Goal: Task Accomplishment & Management: Use online tool/utility

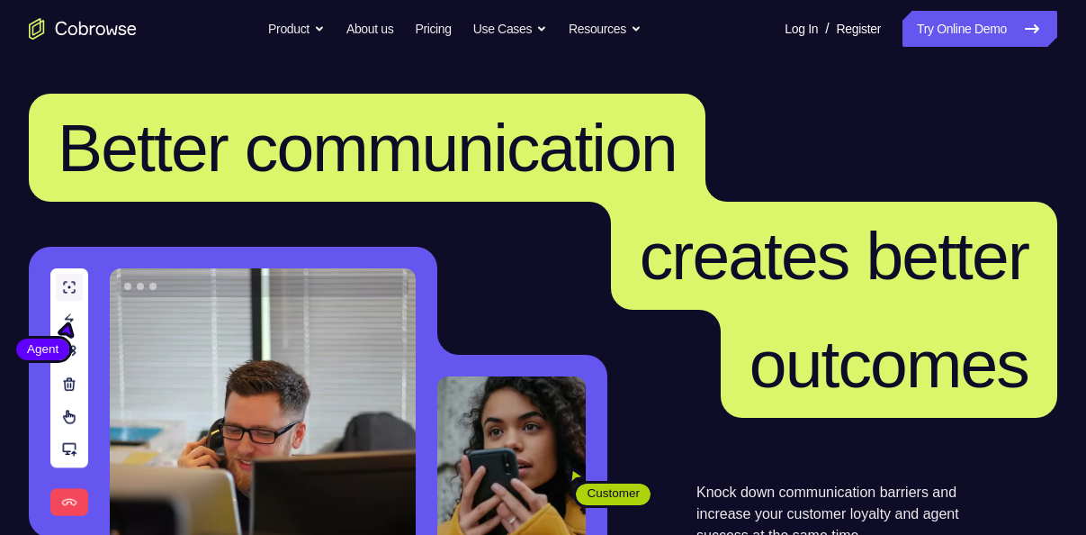
click at [976, 7] on nav "Go back Powerful, Flexible and Trustworthy. Avoid all extra friction for both A…" at bounding box center [543, 29] width 1086 height 58
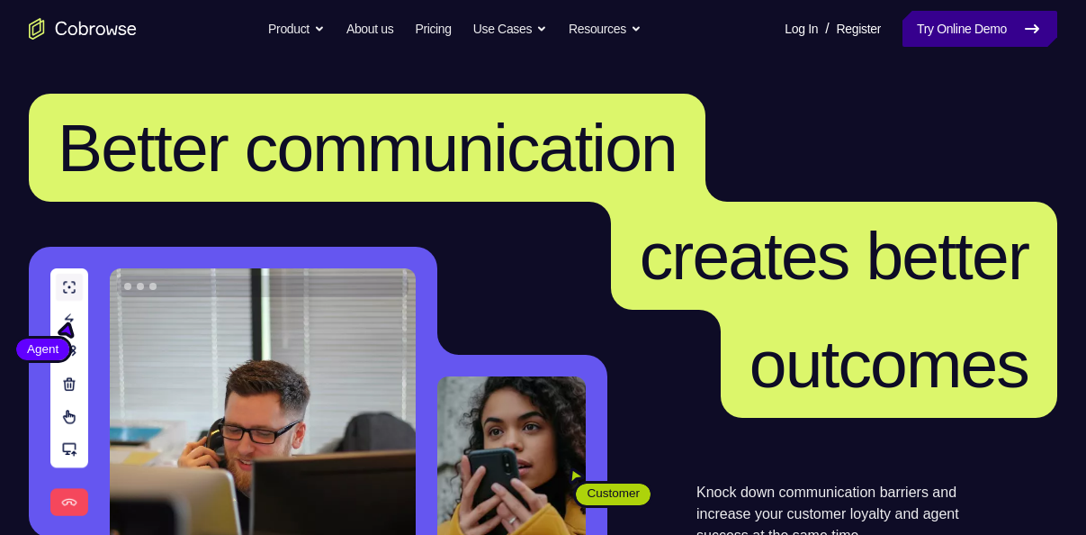
click at [975, 22] on link "Try Online Demo" at bounding box center [980, 29] width 155 height 36
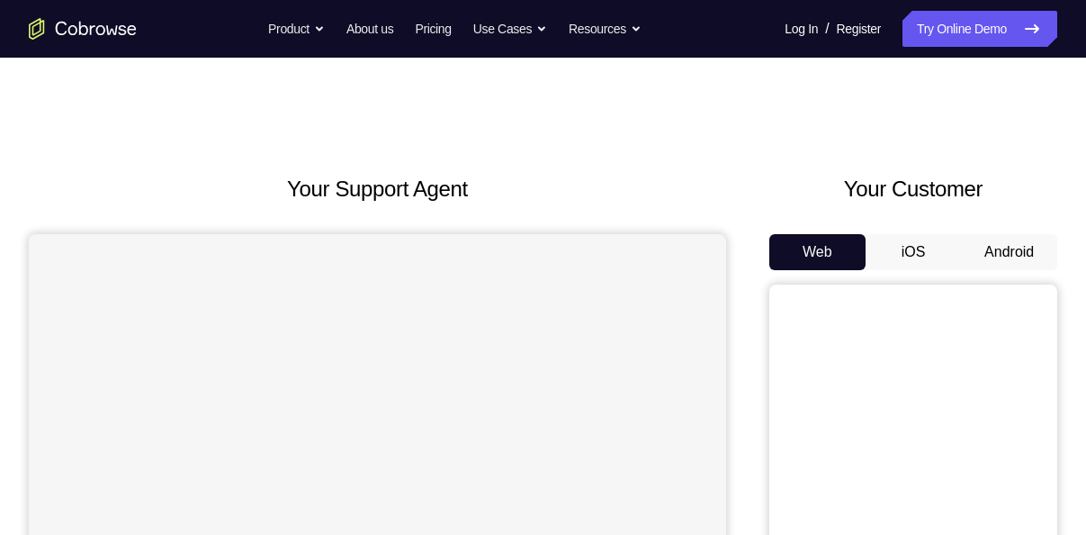
click at [1001, 225] on div "Your Customer Web iOS Android" at bounding box center [913, 505] width 288 height 665
click at [1005, 253] on button "Android" at bounding box center [1009, 252] width 96 height 36
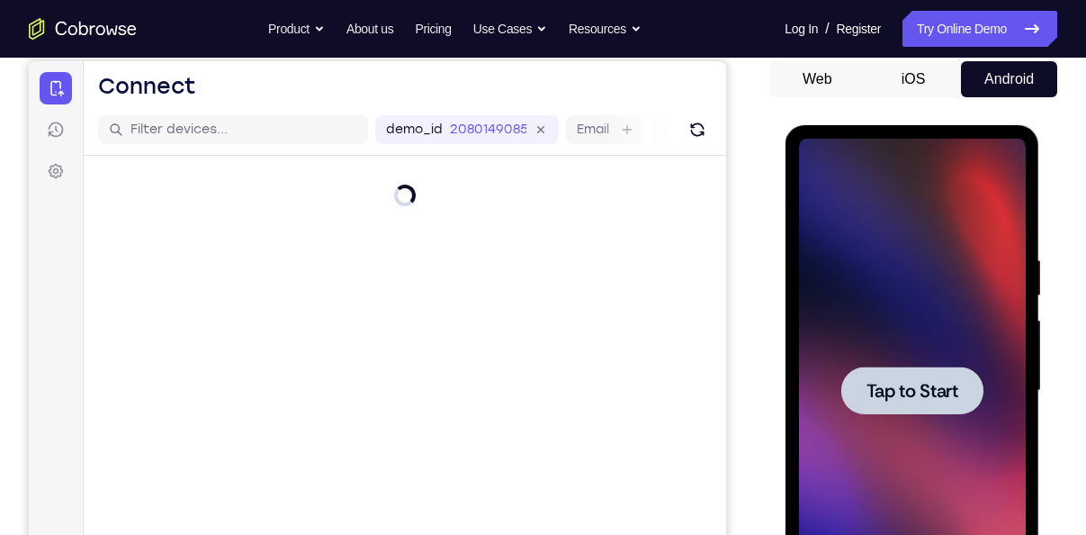
click at [891, 382] on span "Tap to Start" at bounding box center [912, 391] width 92 height 18
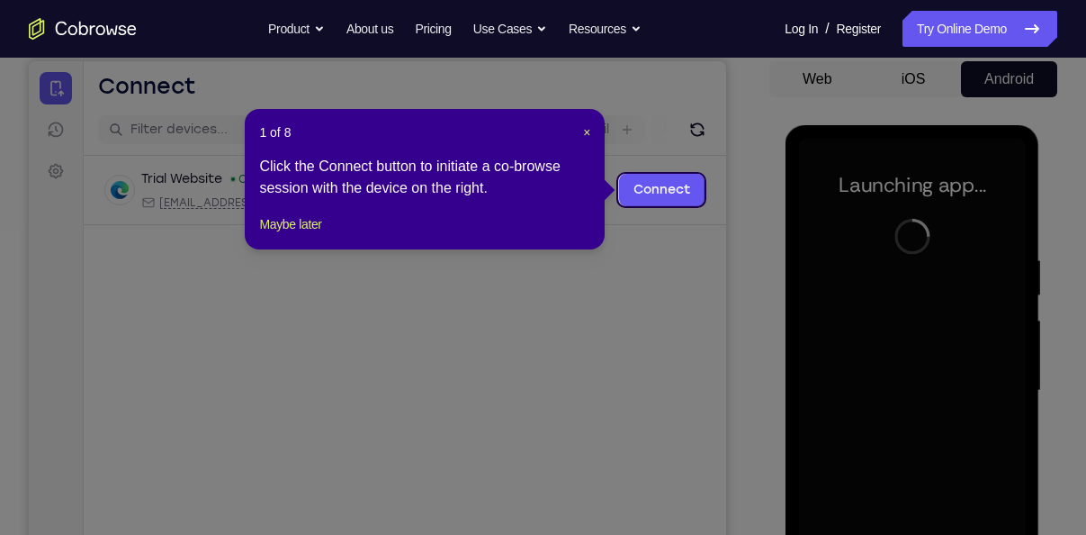
click at [592, 146] on div "1 of 8 × Click the Connect button to initiate a co-browse session with the devi…" at bounding box center [425, 179] width 360 height 140
click at [587, 135] on span "×" at bounding box center [586, 132] width 7 height 14
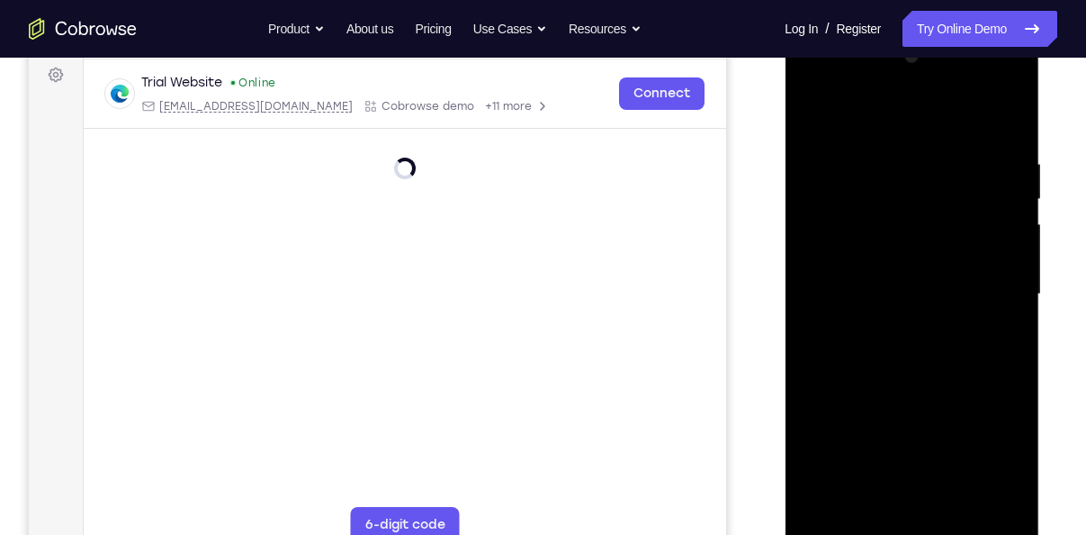
scroll to position [279, 0]
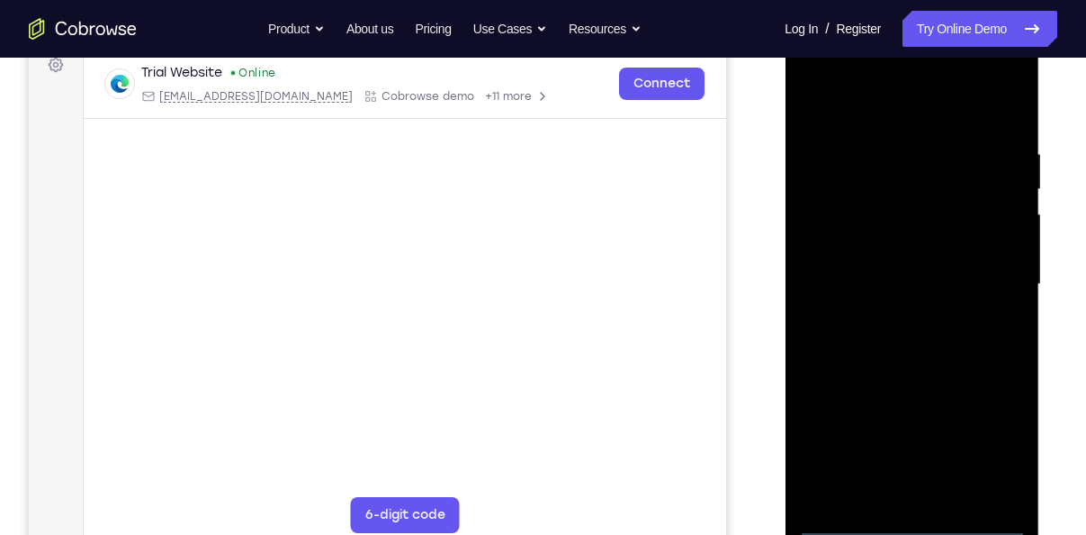
click at [903, 518] on div at bounding box center [911, 284] width 227 height 504
click at [1012, 445] on div at bounding box center [911, 284] width 227 height 504
click at [994, 443] on div at bounding box center [911, 284] width 227 height 504
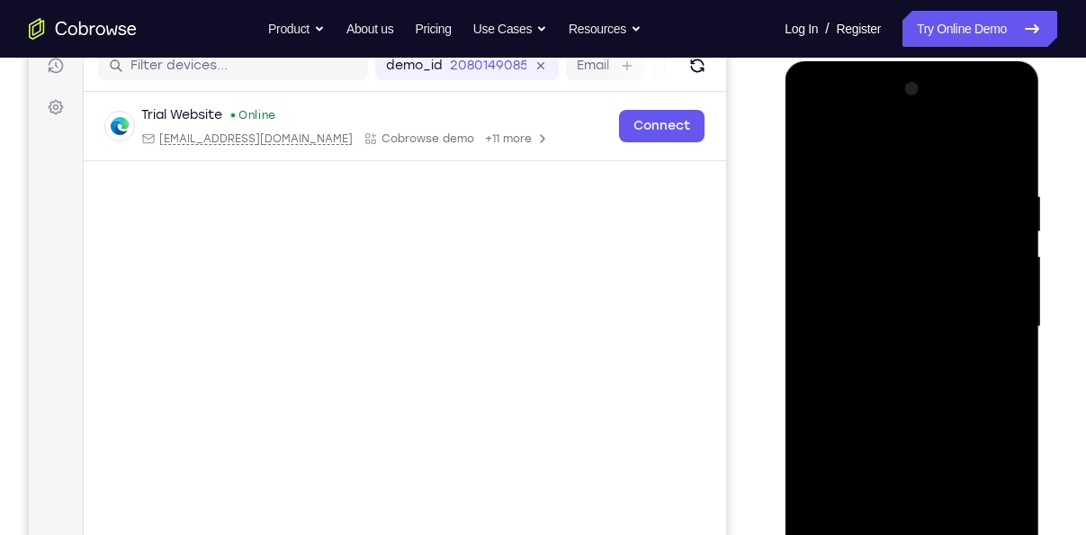
scroll to position [236, 0]
click at [869, 157] on div at bounding box center [911, 328] width 227 height 504
click at [975, 311] on div at bounding box center [911, 328] width 227 height 504
click at [888, 356] on div at bounding box center [911, 328] width 227 height 504
click at [841, 312] on div at bounding box center [911, 328] width 227 height 504
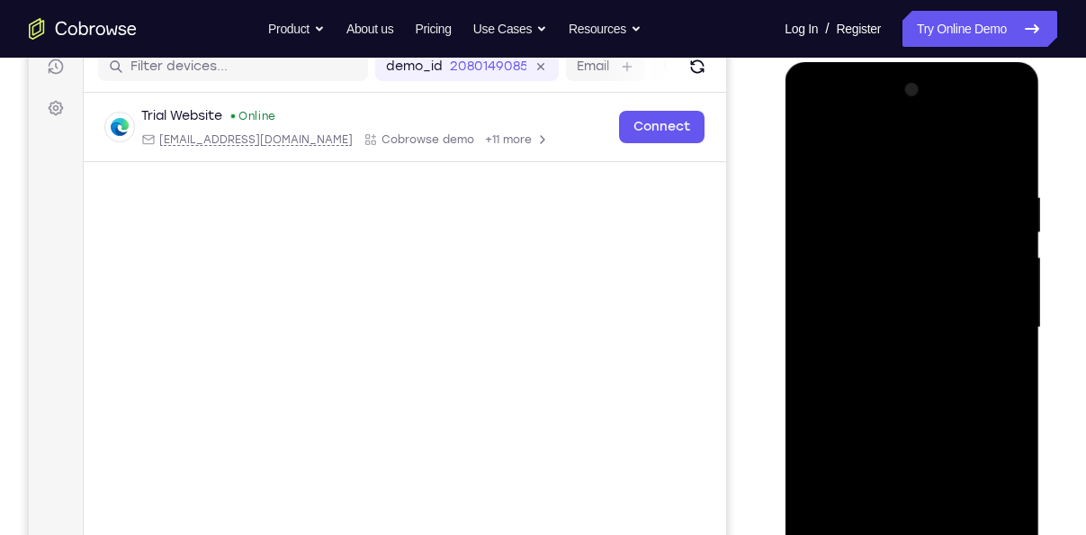
click at [919, 293] on div at bounding box center [911, 328] width 227 height 504
click at [911, 339] on div at bounding box center [911, 328] width 227 height 504
click at [930, 423] on div at bounding box center [911, 328] width 227 height 504
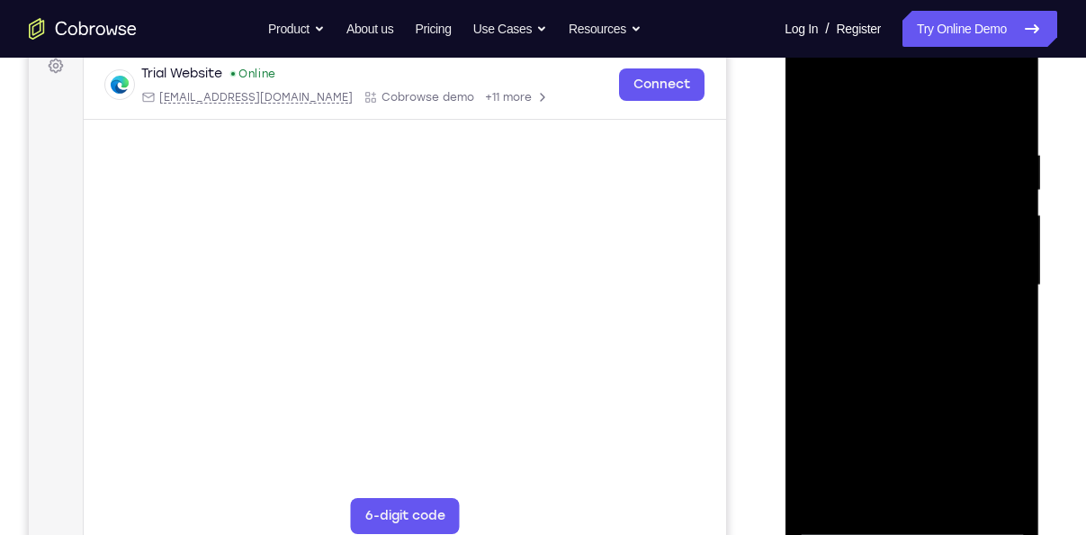
scroll to position [279, 0]
click at [953, 496] on div at bounding box center [911, 284] width 227 height 504
click at [913, 384] on div at bounding box center [911, 284] width 227 height 504
click at [923, 274] on div at bounding box center [911, 284] width 227 height 504
click at [838, 277] on div at bounding box center [911, 284] width 227 height 504
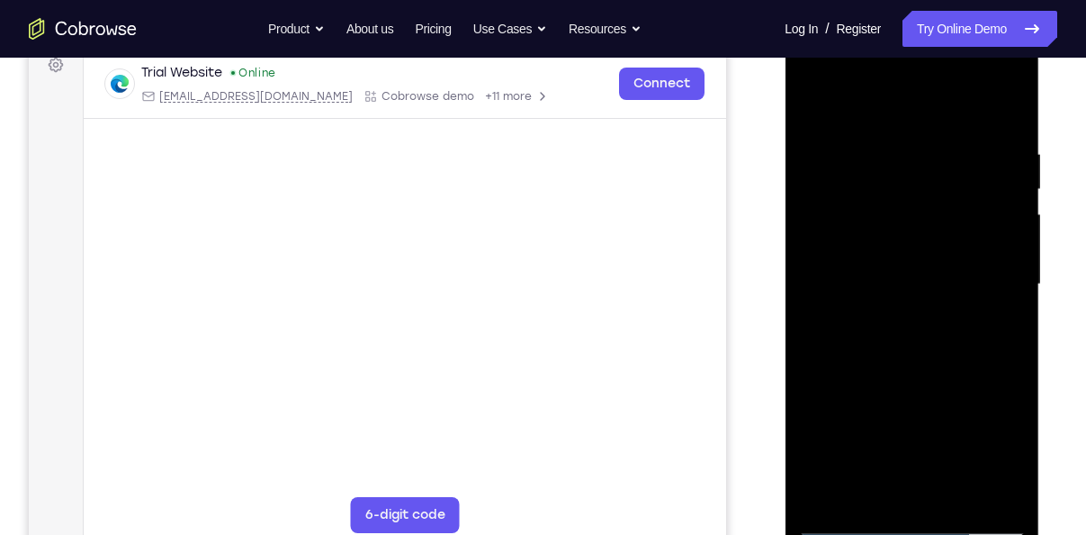
click at [883, 436] on div at bounding box center [911, 284] width 227 height 504
click at [994, 333] on div at bounding box center [911, 284] width 227 height 504
click at [951, 214] on div at bounding box center [911, 284] width 227 height 504
click at [987, 369] on div at bounding box center [911, 284] width 227 height 504
click at [996, 329] on div at bounding box center [911, 284] width 227 height 504
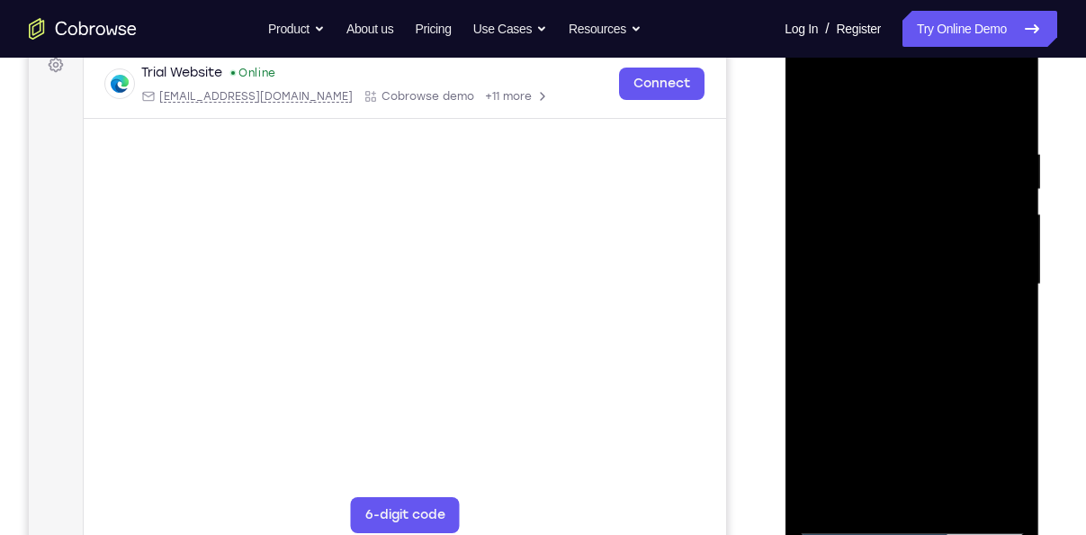
click at [996, 328] on div at bounding box center [911, 284] width 227 height 504
click at [818, 122] on div at bounding box center [911, 284] width 227 height 504
click at [891, 166] on div at bounding box center [911, 284] width 227 height 504
click at [1003, 293] on div at bounding box center [911, 284] width 227 height 504
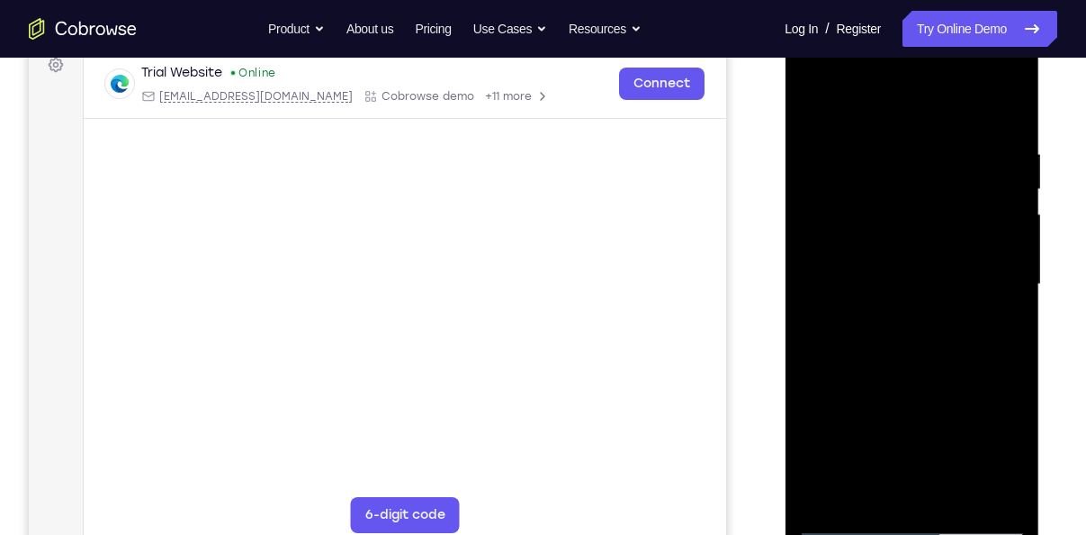
click at [1003, 293] on div at bounding box center [911, 284] width 227 height 504
click at [1003, 127] on div at bounding box center [911, 284] width 227 height 504
click at [933, 173] on div at bounding box center [911, 284] width 227 height 504
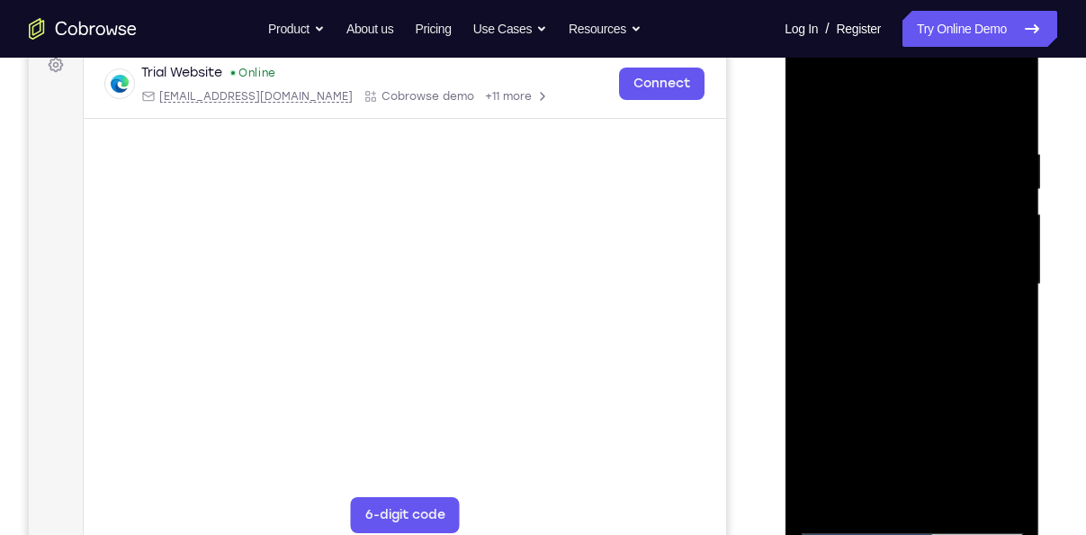
click at [982, 486] on div at bounding box center [911, 284] width 227 height 504
click at [996, 127] on div at bounding box center [911, 284] width 227 height 504
click at [940, 158] on div at bounding box center [911, 284] width 227 height 504
click at [838, 260] on div at bounding box center [911, 284] width 227 height 504
click at [994, 122] on div at bounding box center [911, 284] width 227 height 504
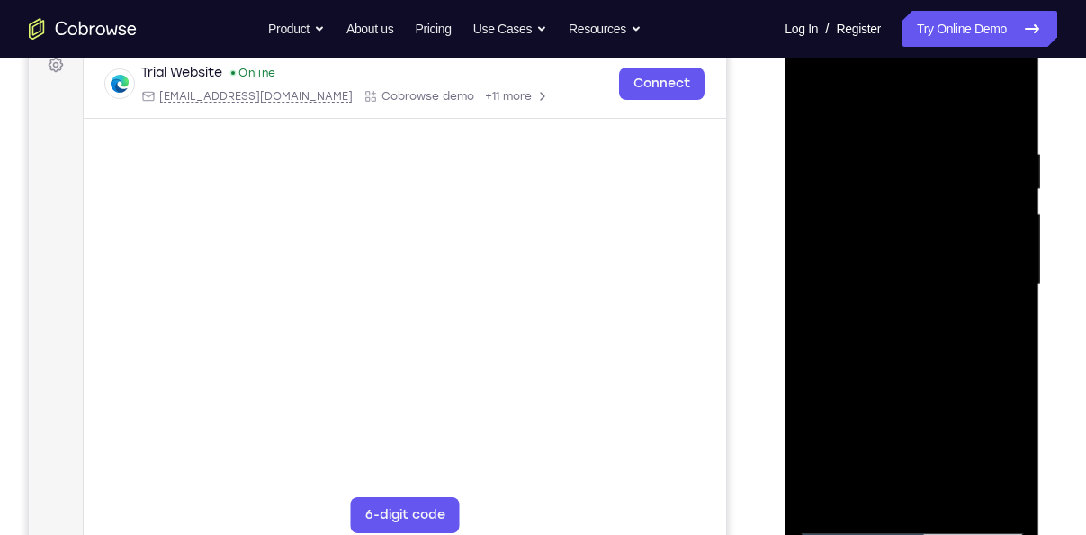
click at [987, 168] on div at bounding box center [911, 284] width 227 height 504
click at [818, 311] on div at bounding box center [911, 284] width 227 height 504
click at [984, 309] on div at bounding box center [911, 284] width 227 height 504
click at [979, 498] on div at bounding box center [911, 284] width 227 height 504
click at [1002, 124] on div at bounding box center [911, 284] width 227 height 504
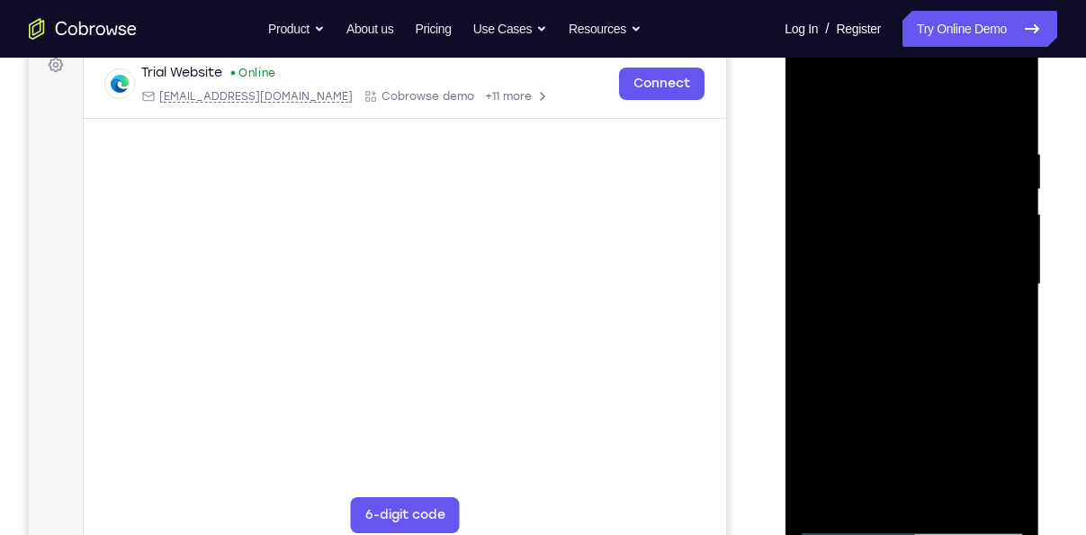
click at [827, 487] on div at bounding box center [911, 284] width 227 height 504
click at [810, 401] on div at bounding box center [911, 284] width 227 height 504
click at [1009, 234] on div at bounding box center [911, 284] width 227 height 504
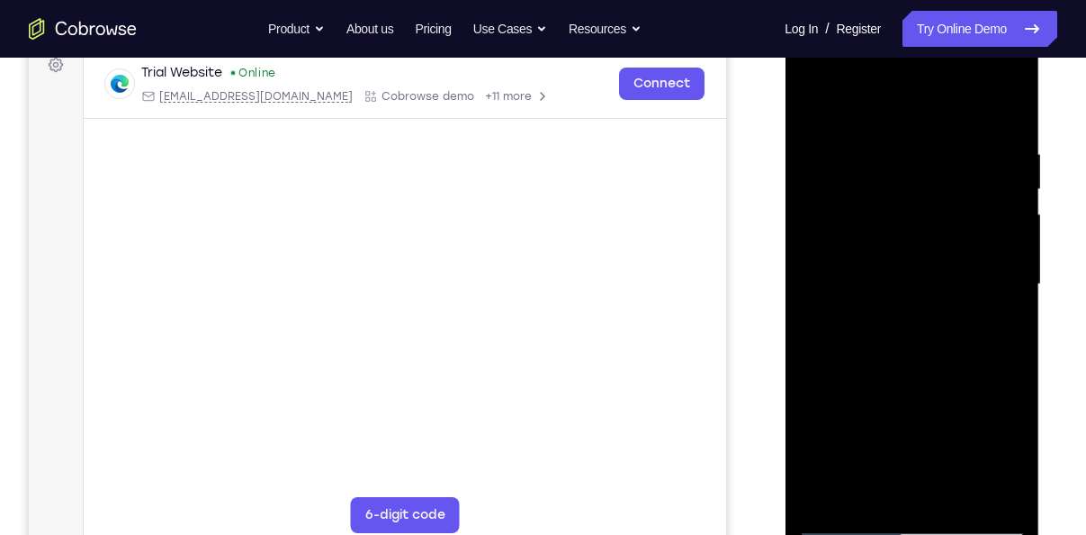
click at [1009, 234] on div at bounding box center [911, 284] width 227 height 504
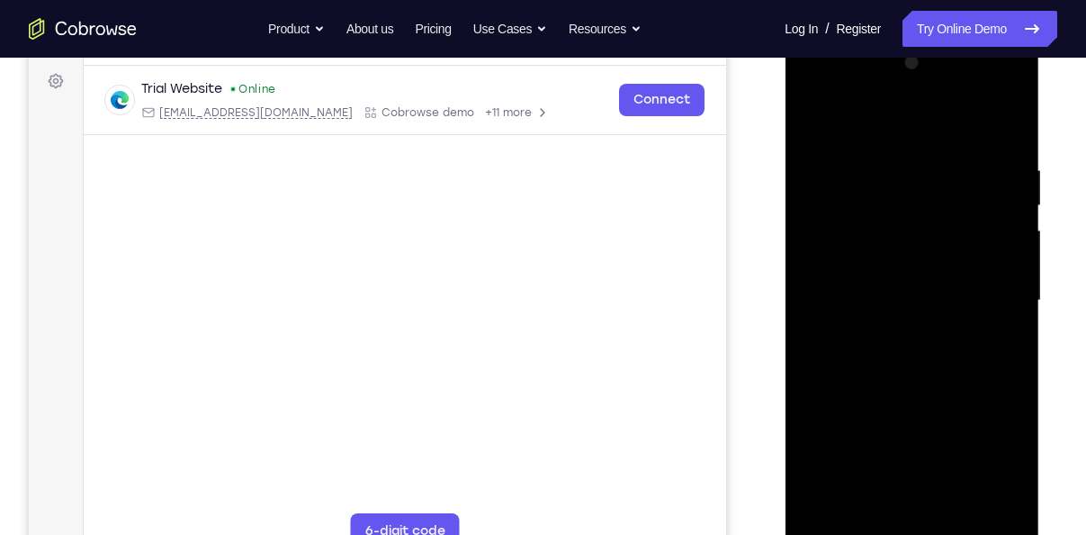
scroll to position [262, 0]
click at [987, 102] on div at bounding box center [911, 301] width 227 height 504
click at [845, 103] on div at bounding box center [911, 301] width 227 height 504
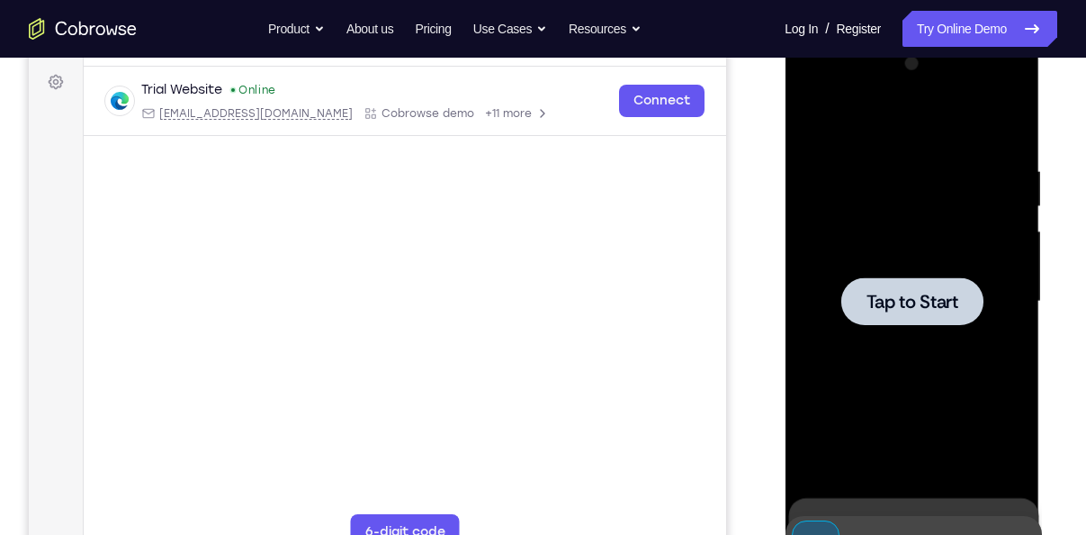
click at [935, 321] on div at bounding box center [912, 301] width 142 height 48
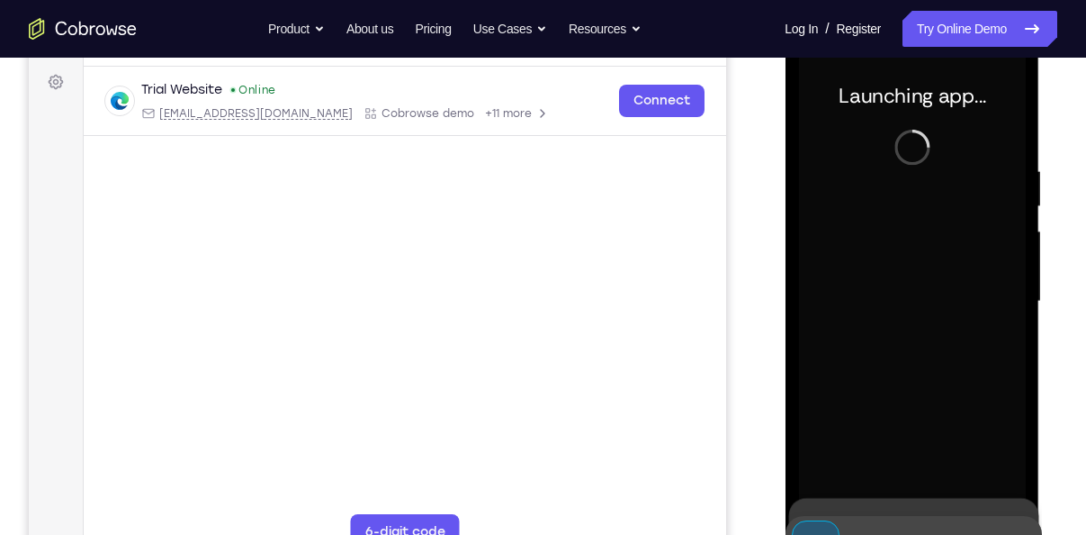
click at [674, 290] on main "demo_id 2080149085 2080149085 Email User ID Device ID Device name 6-digit code …" at bounding box center [405, 316] width 643 height 603
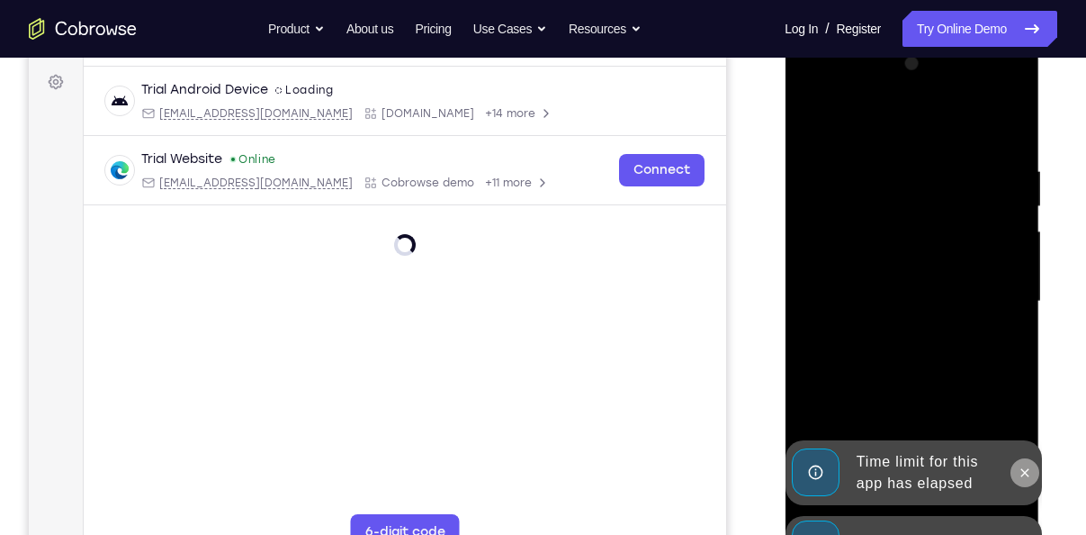
click at [1029, 469] on icon at bounding box center [1024, 472] width 14 height 14
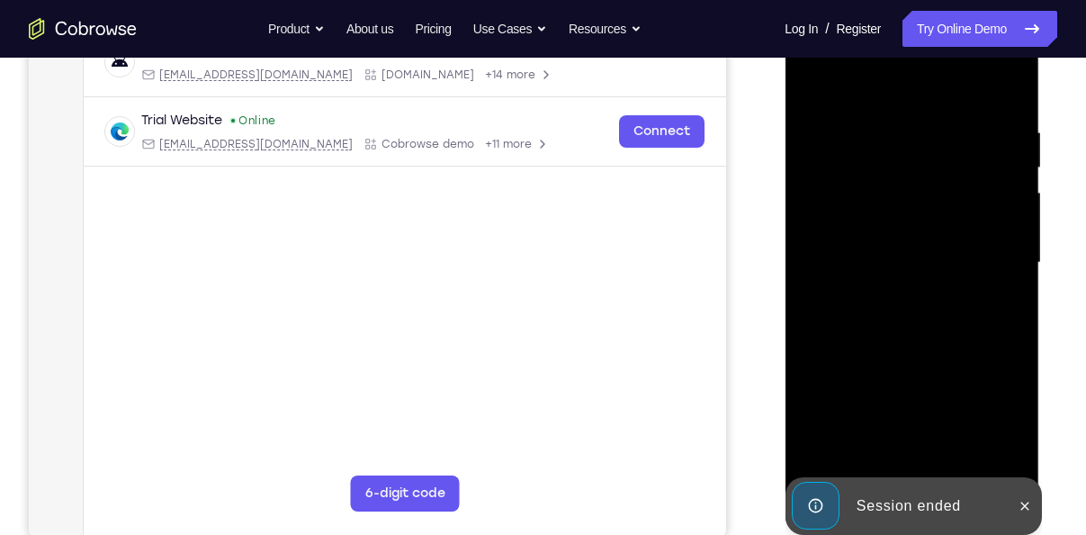
scroll to position [305, 0]
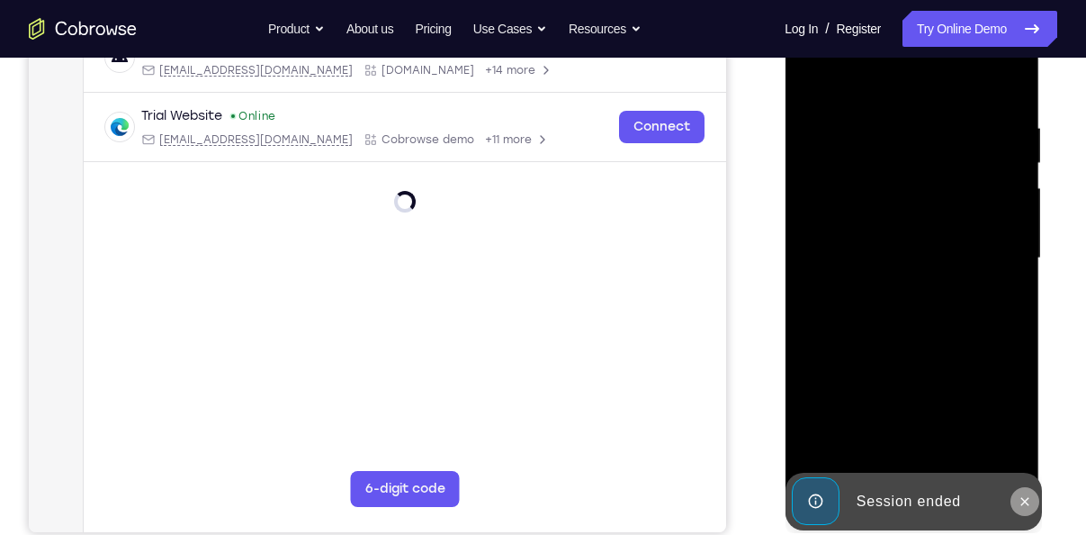
click at [1024, 502] on icon at bounding box center [1024, 501] width 14 height 14
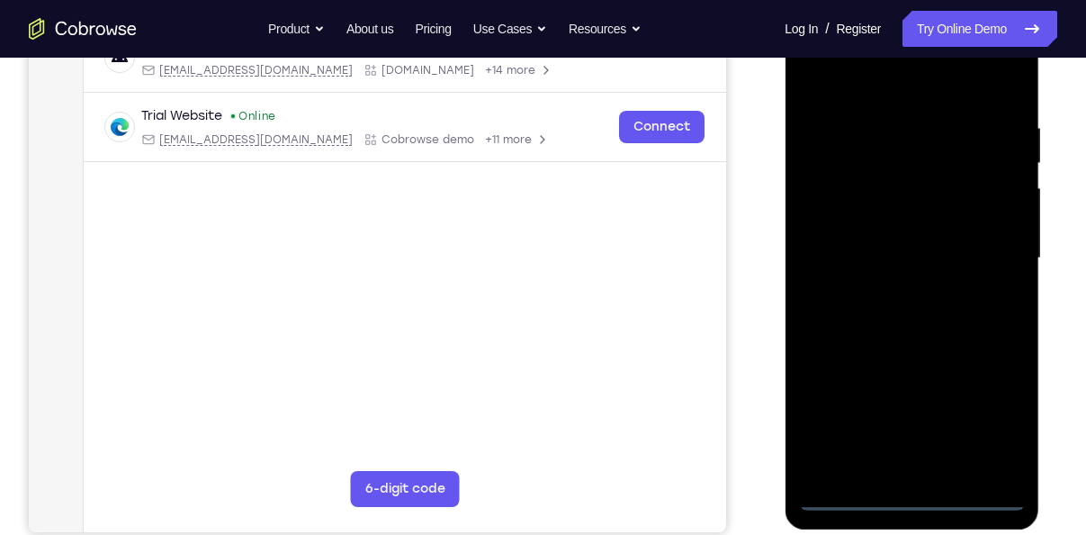
click at [914, 498] on div at bounding box center [911, 258] width 227 height 504
click at [994, 418] on div at bounding box center [911, 258] width 227 height 504
click at [885, 82] on div at bounding box center [911, 258] width 227 height 504
click at [985, 242] on div at bounding box center [911, 258] width 227 height 504
click at [892, 293] on div at bounding box center [911, 258] width 227 height 504
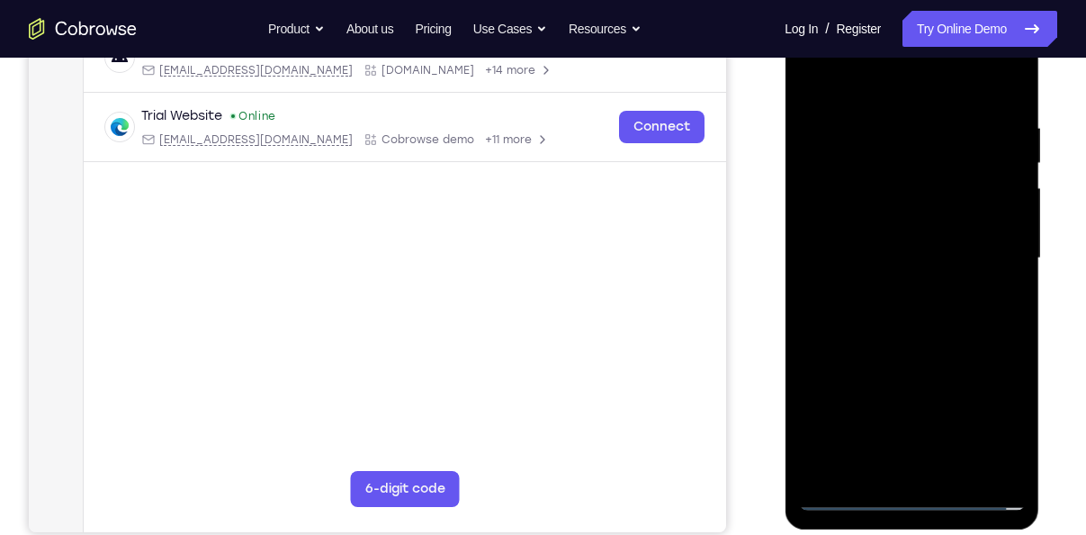
click at [880, 240] on div at bounding box center [911, 258] width 227 height 504
click at [876, 220] on div at bounding box center [911, 258] width 227 height 504
click at [911, 259] on div at bounding box center [911, 258] width 227 height 504
click at [935, 330] on div at bounding box center [911, 258] width 227 height 504
click at [1007, 337] on div at bounding box center [911, 258] width 227 height 504
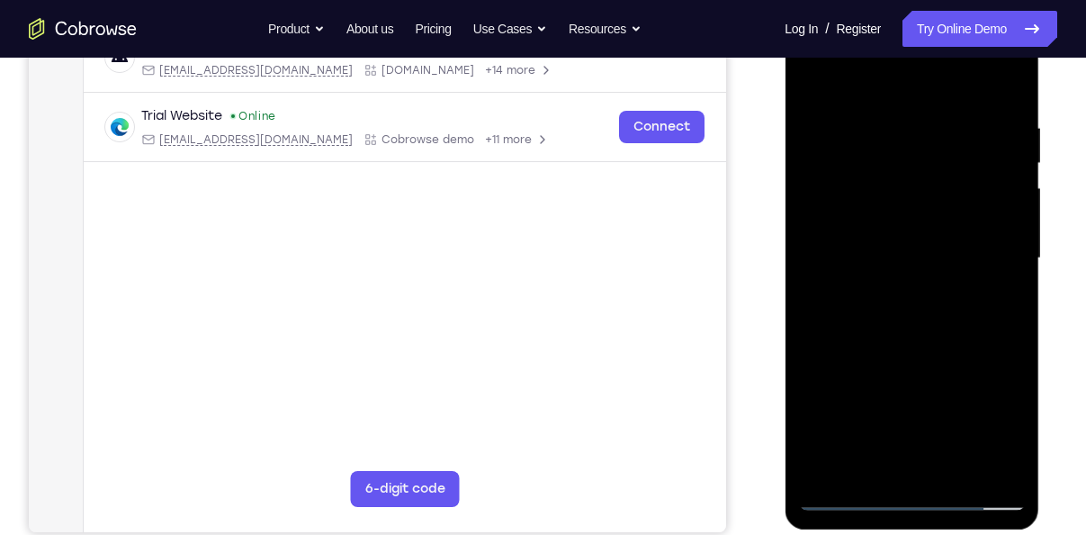
click at [1007, 337] on div at bounding box center [911, 258] width 227 height 504
click at [1014, 166] on div at bounding box center [911, 258] width 227 height 504
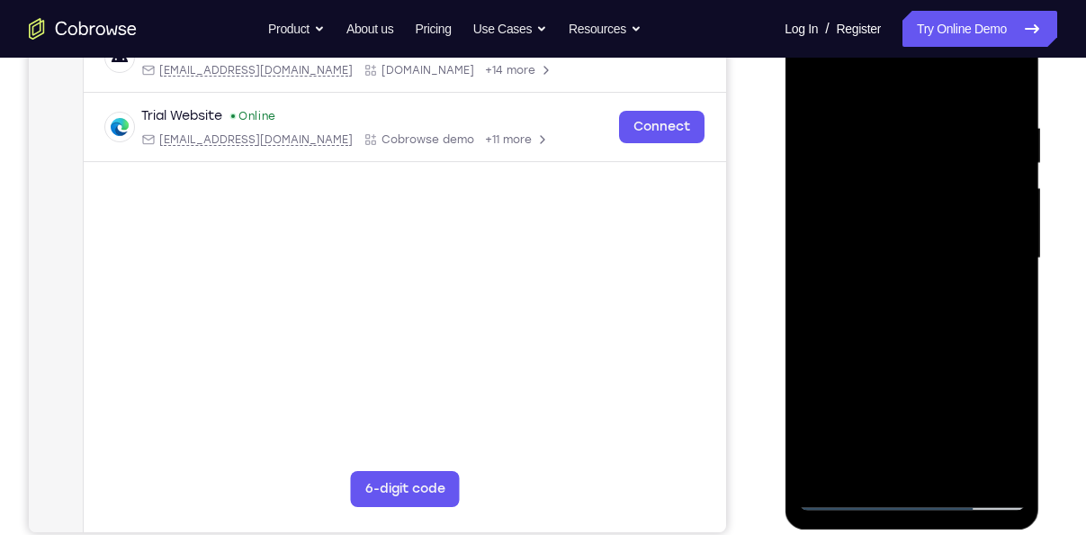
click at [1014, 166] on div at bounding box center [911, 258] width 227 height 504
click at [820, 469] on div at bounding box center [911, 258] width 227 height 504
click at [898, 127] on div at bounding box center [911, 258] width 227 height 504
click at [985, 460] on div at bounding box center [911, 258] width 227 height 504
click at [1007, 291] on div at bounding box center [911, 258] width 227 height 504
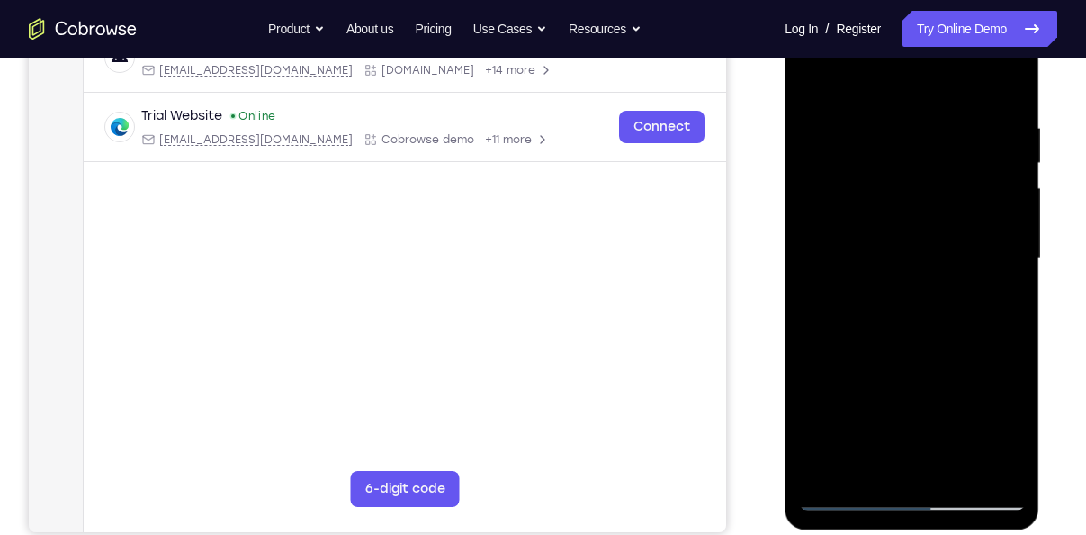
click at [1007, 291] on div at bounding box center [911, 258] width 227 height 504
drag, startPoint x: 1007, startPoint y: 291, endPoint x: 901, endPoint y: 309, distance: 107.7
click at [901, 309] on div at bounding box center [911, 258] width 227 height 504
click at [989, 292] on div at bounding box center [911, 258] width 227 height 504
drag, startPoint x: 925, startPoint y: 305, endPoint x: 1030, endPoint y: 300, distance: 104.5
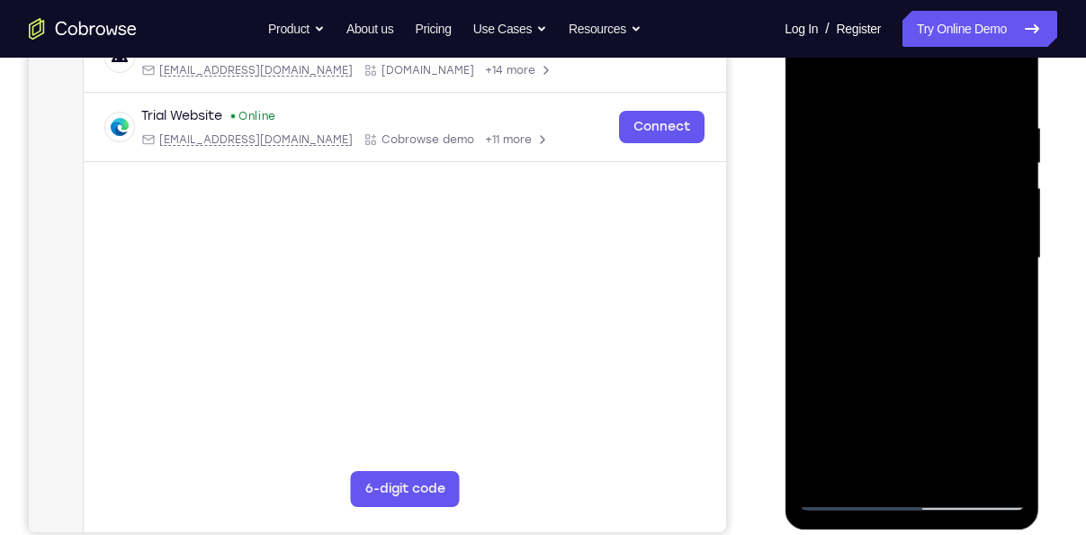
click at [1030, 300] on div at bounding box center [912, 261] width 255 height 536
drag, startPoint x: 828, startPoint y: 254, endPoint x: 970, endPoint y: 253, distance: 142.2
click at [970, 253] on div at bounding box center [911, 258] width 227 height 504
click at [819, 281] on div at bounding box center [911, 258] width 227 height 504
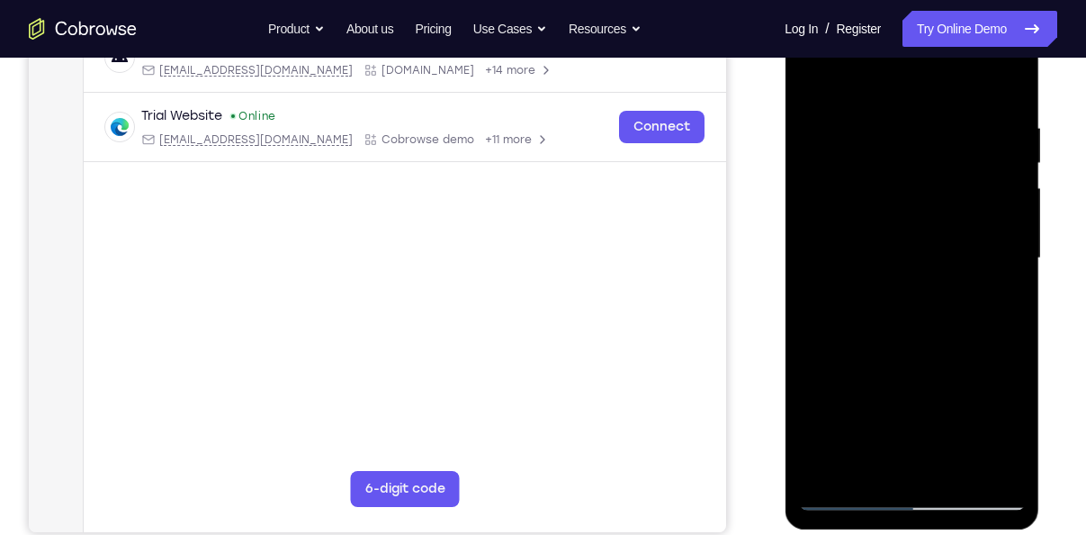
drag, startPoint x: 901, startPoint y: 238, endPoint x: 977, endPoint y: 234, distance: 76.6
click at [977, 234] on div at bounding box center [911, 258] width 227 height 504
drag, startPoint x: 1012, startPoint y: 292, endPoint x: 930, endPoint y: 298, distance: 83.0
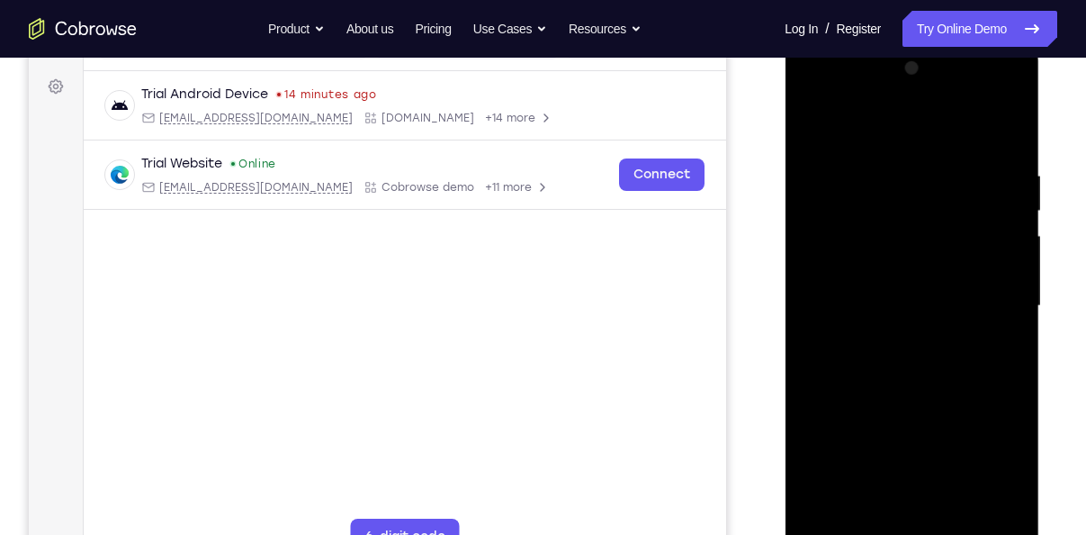
scroll to position [253, 0]
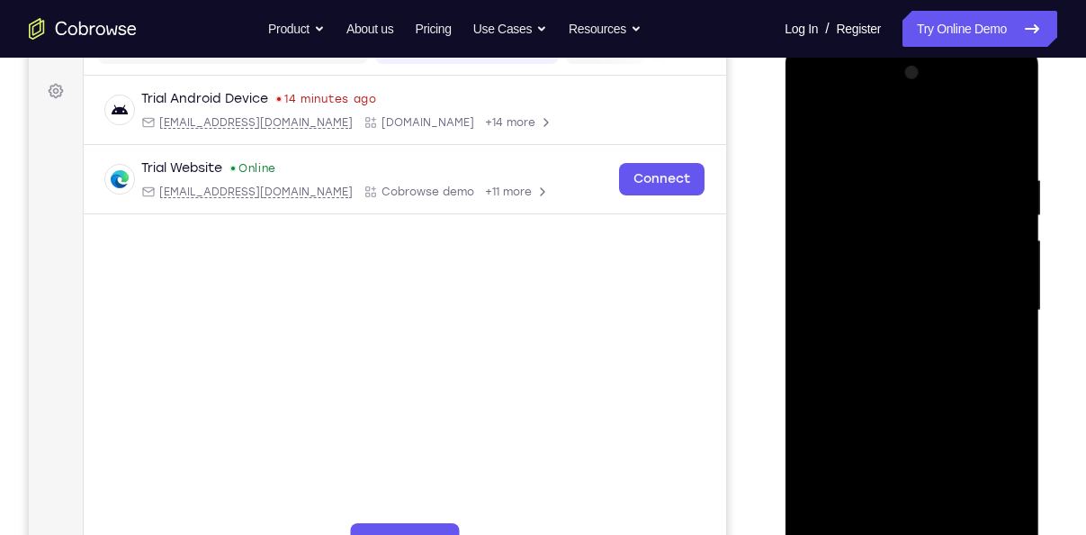
click at [1005, 370] on div at bounding box center [911, 310] width 227 height 504
drag, startPoint x: 1005, startPoint y: 370, endPoint x: 880, endPoint y: 353, distance: 126.3
click at [880, 353] on div at bounding box center [911, 310] width 227 height 504
drag, startPoint x: 902, startPoint y: 276, endPoint x: 1017, endPoint y: 273, distance: 115.2
click at [1017, 273] on div at bounding box center [911, 310] width 227 height 504
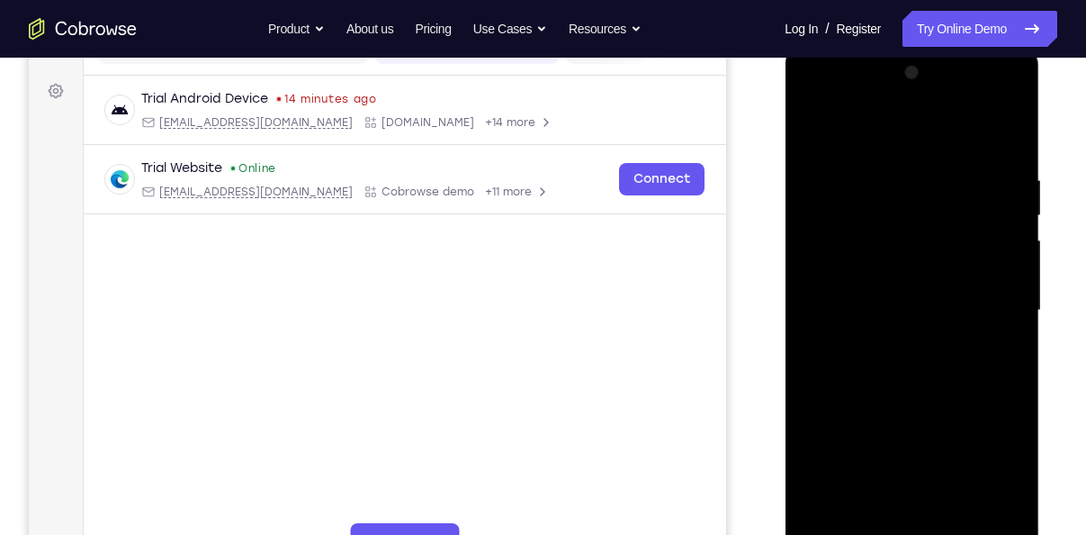
drag, startPoint x: 882, startPoint y: 428, endPoint x: 1014, endPoint y: 416, distance: 132.9
click at [1014, 416] on div at bounding box center [911, 310] width 227 height 504
click at [931, 292] on div at bounding box center [911, 310] width 227 height 504
click at [982, 415] on div at bounding box center [911, 310] width 227 height 504
drag, startPoint x: 226, startPoint y: 351, endPoint x: 707, endPoint y: 445, distance: 490.6
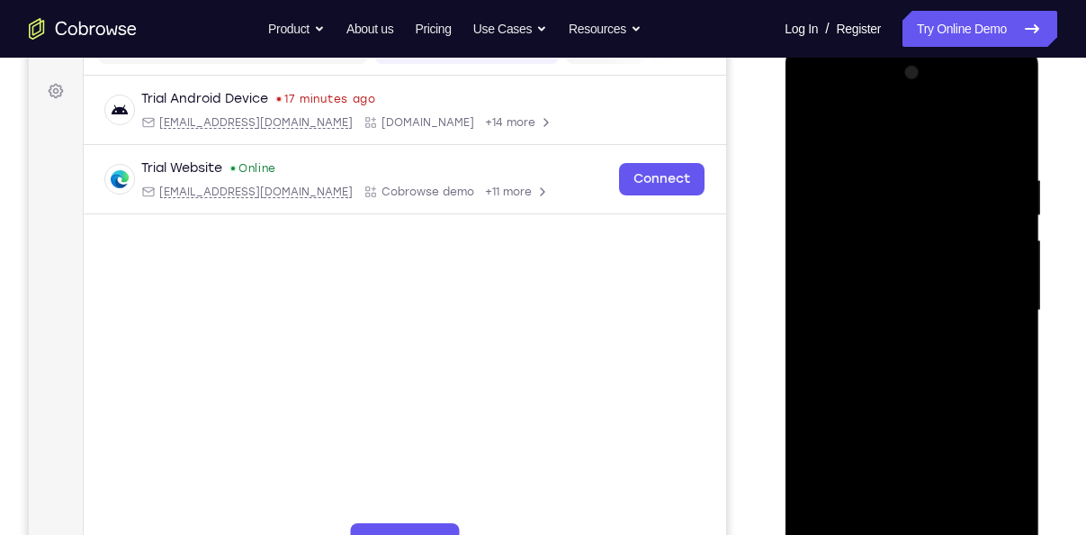
click at [707, 445] on main "demo_id 2080149085 2080149085 Email User ID Device ID Device name 6-digit code …" at bounding box center [405, 325] width 643 height 603
click at [1000, 138] on div at bounding box center [911, 310] width 227 height 504
click at [823, 526] on div at bounding box center [911, 310] width 227 height 504
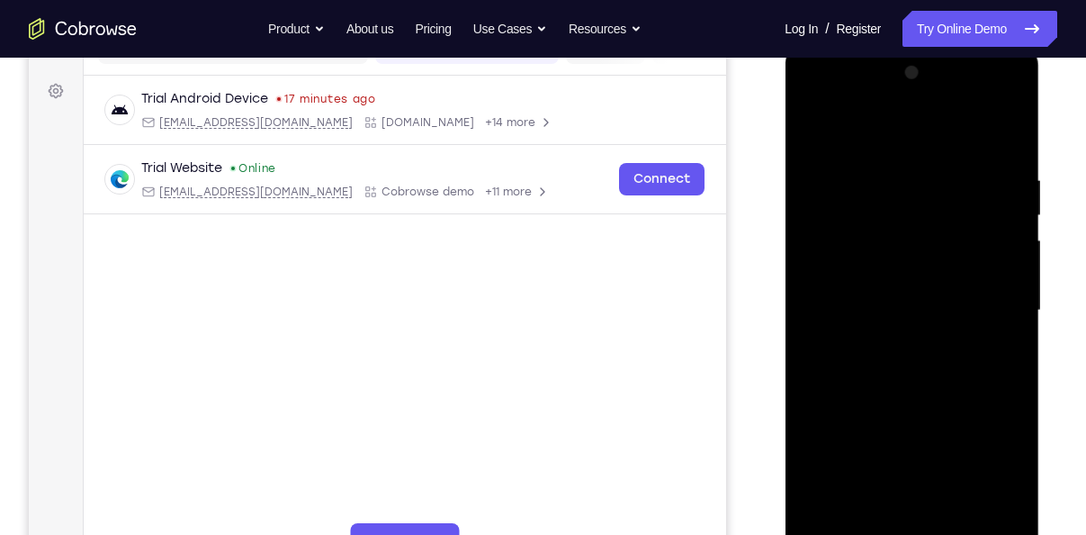
click at [831, 523] on div at bounding box center [911, 310] width 227 height 504
drag, startPoint x: 848, startPoint y: 309, endPoint x: 909, endPoint y: 508, distance: 208.9
click at [909, 508] on div at bounding box center [911, 310] width 227 height 504
drag, startPoint x: 930, startPoint y: 224, endPoint x: 659, endPoint y: 320, distance: 287.5
click at [785, 320] on html "Online web based iOS Simulators and Android Emulators. Run iPhone, iPad, Mobile…" at bounding box center [913, 315] width 256 height 540
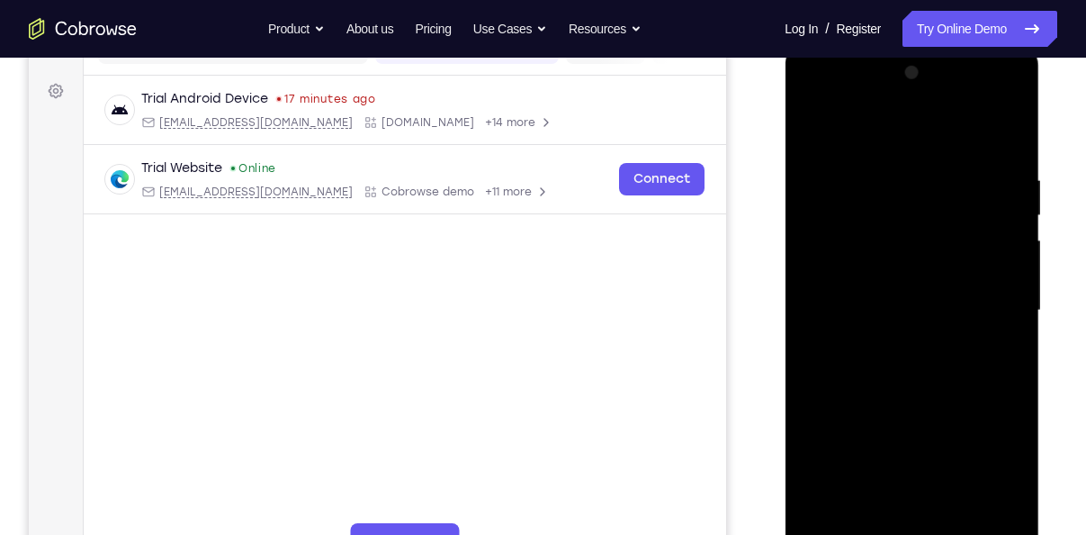
click at [900, 186] on div at bounding box center [911, 310] width 227 height 504
click at [985, 516] on div at bounding box center [911, 310] width 227 height 504
click at [987, 517] on div at bounding box center [911, 310] width 227 height 504
click at [994, 380] on div at bounding box center [911, 310] width 227 height 504
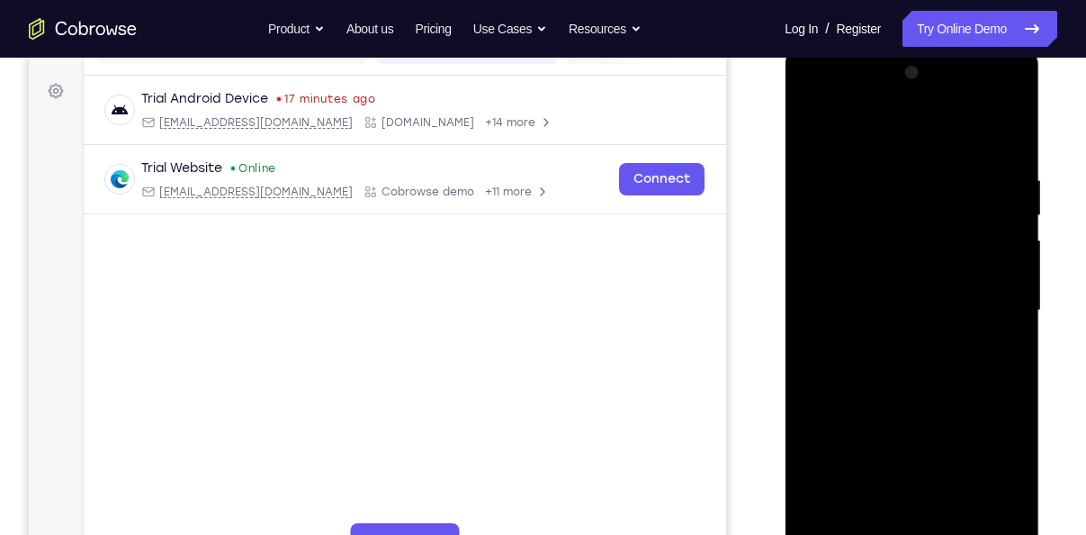
click at [1000, 336] on div at bounding box center [911, 310] width 227 height 504
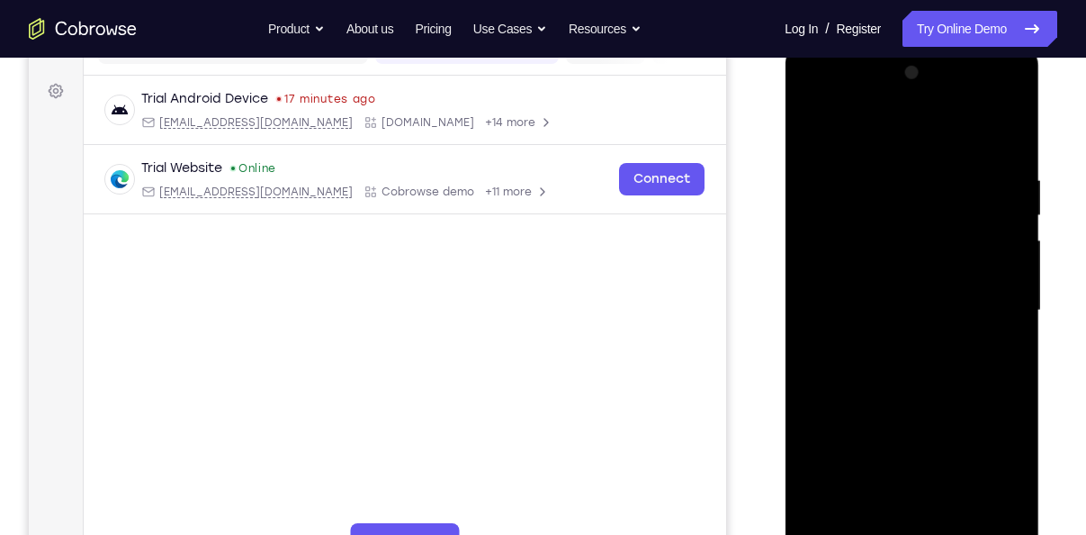
click at [1011, 311] on div at bounding box center [911, 310] width 227 height 504
click at [1009, 189] on div at bounding box center [911, 310] width 227 height 504
click at [1007, 139] on div at bounding box center [911, 310] width 227 height 504
click at [832, 508] on div at bounding box center [911, 310] width 227 height 504
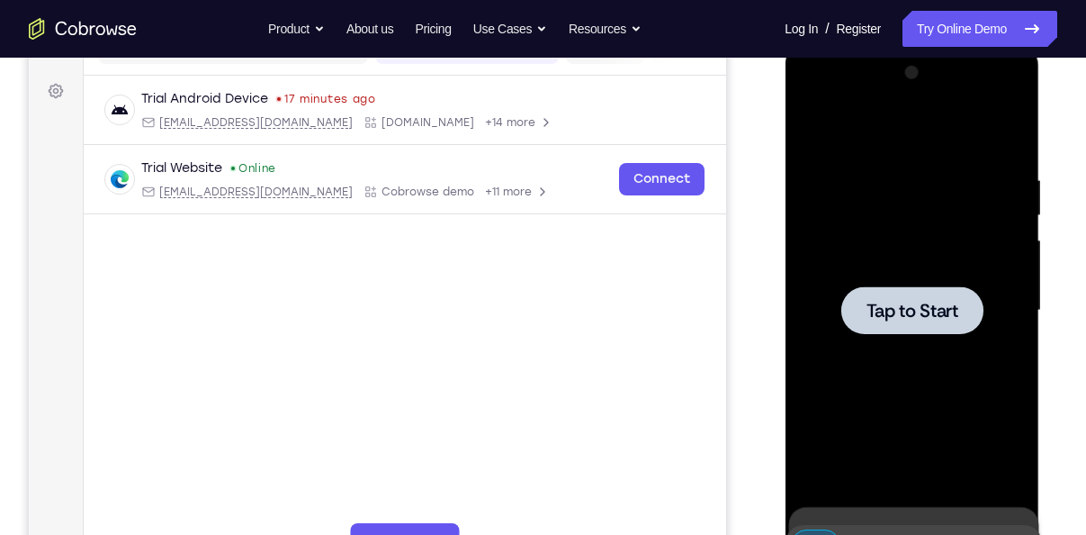
click at [903, 332] on div at bounding box center [912, 310] width 142 height 48
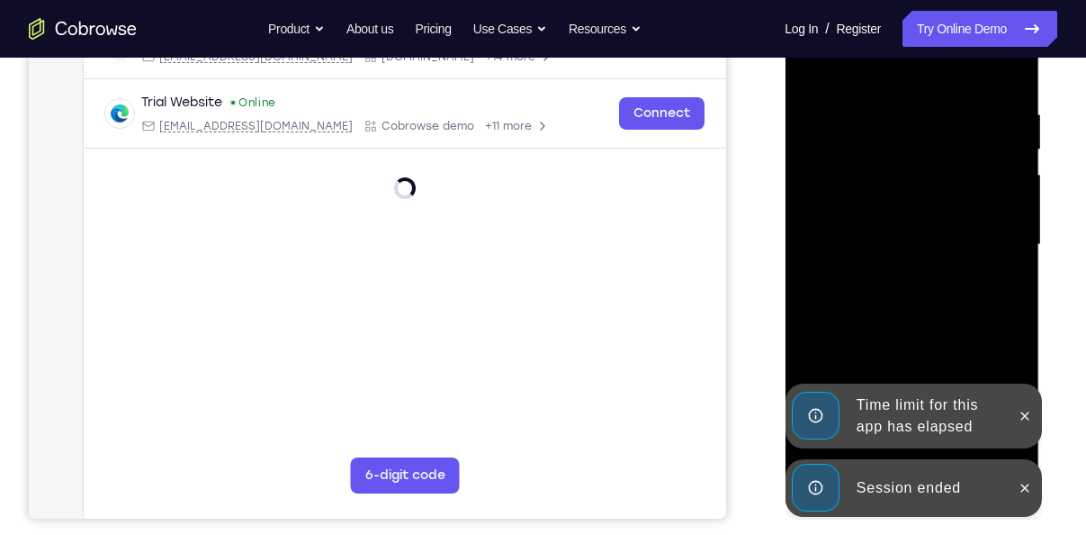
scroll to position [319, 0]
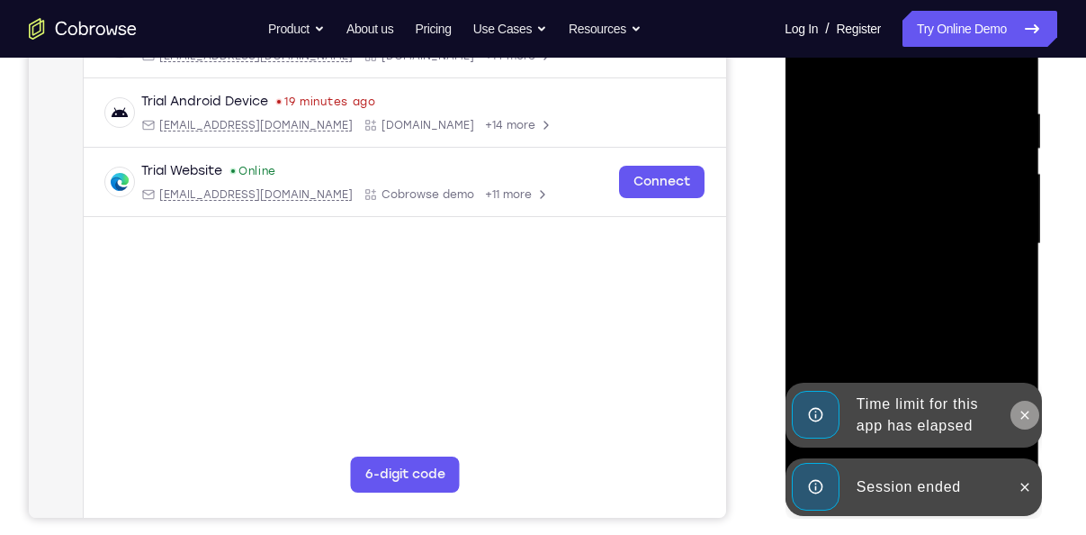
click at [1031, 419] on icon at bounding box center [1024, 415] width 14 height 14
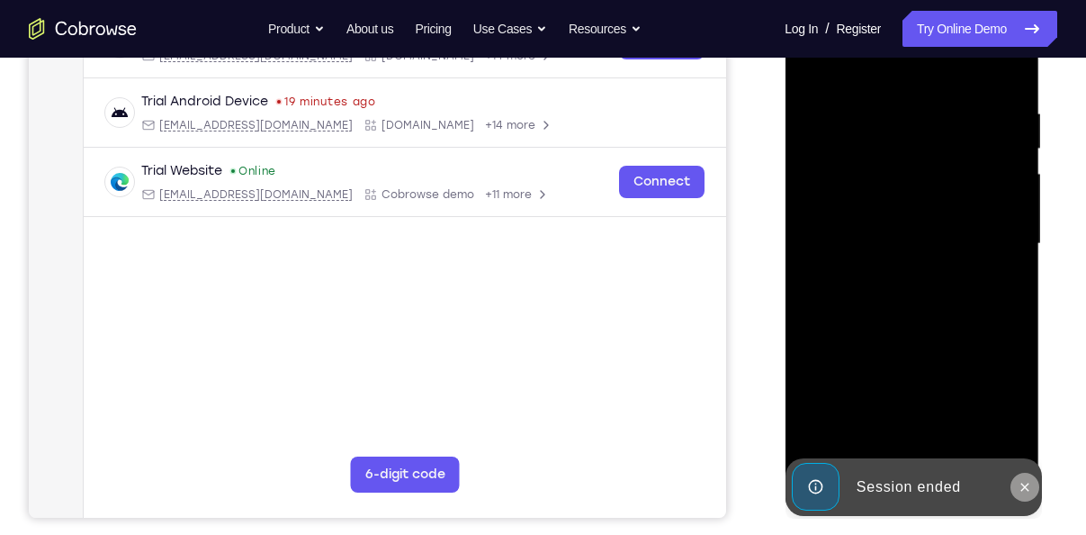
click at [1032, 497] on button at bounding box center [1024, 486] width 29 height 29
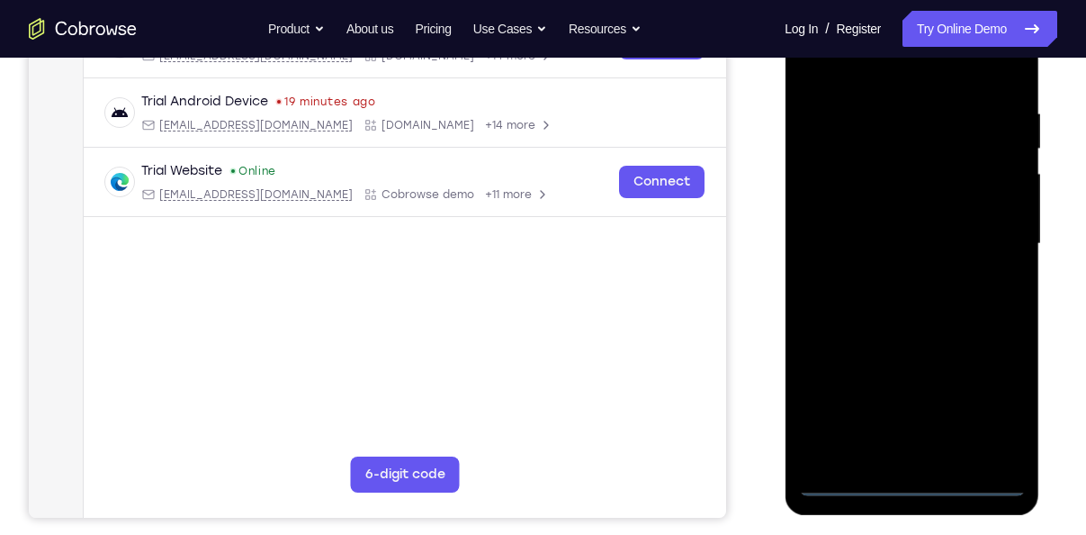
click at [911, 485] on div at bounding box center [911, 244] width 227 height 504
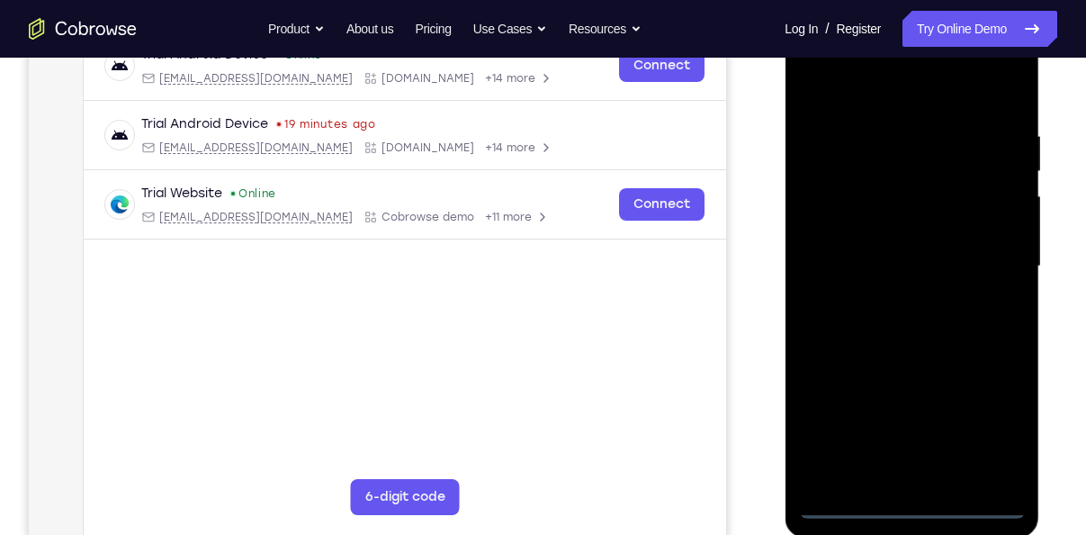
scroll to position [283, 0]
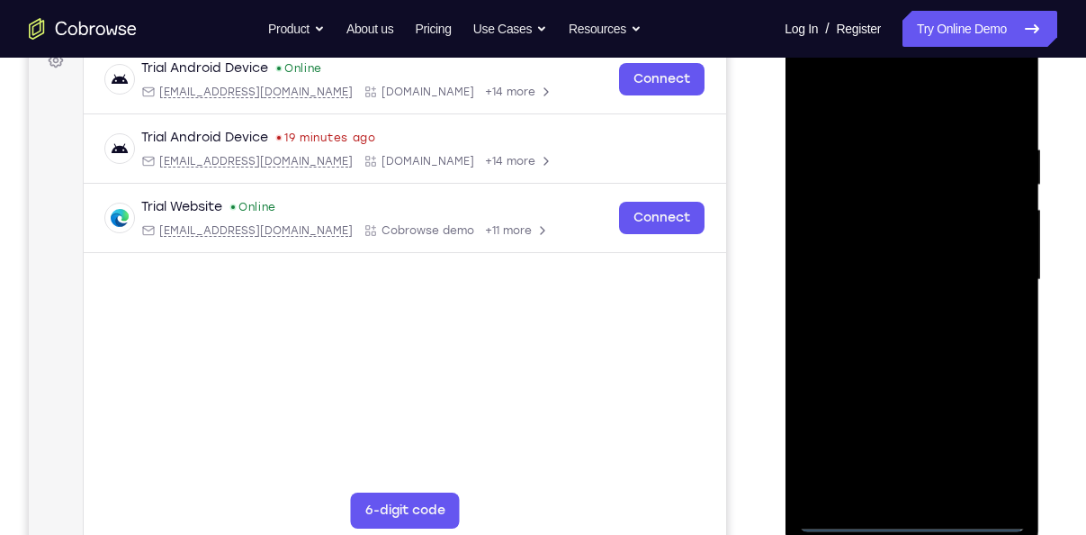
click at [999, 436] on div at bounding box center [911, 280] width 227 height 504
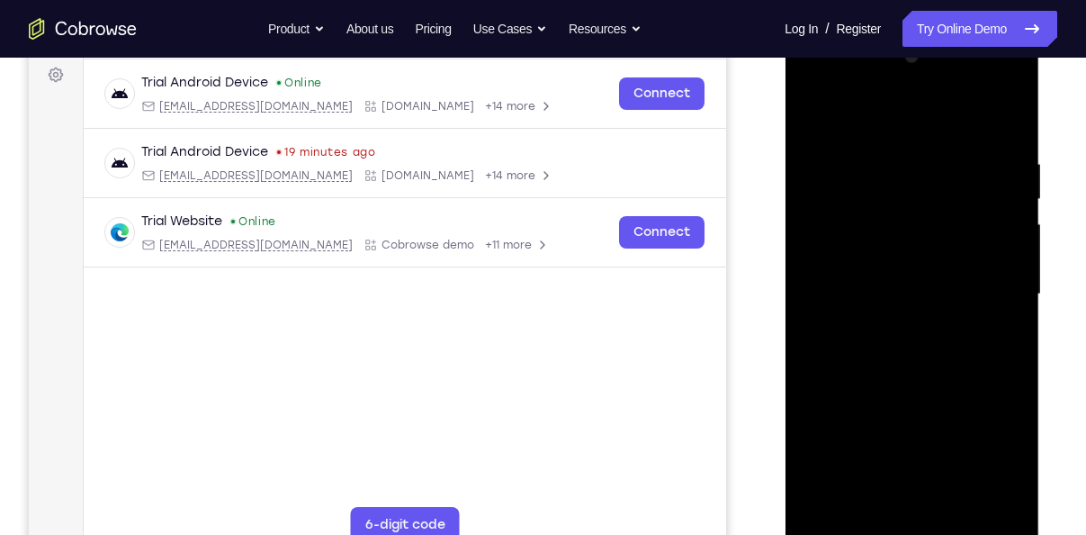
scroll to position [265, 0]
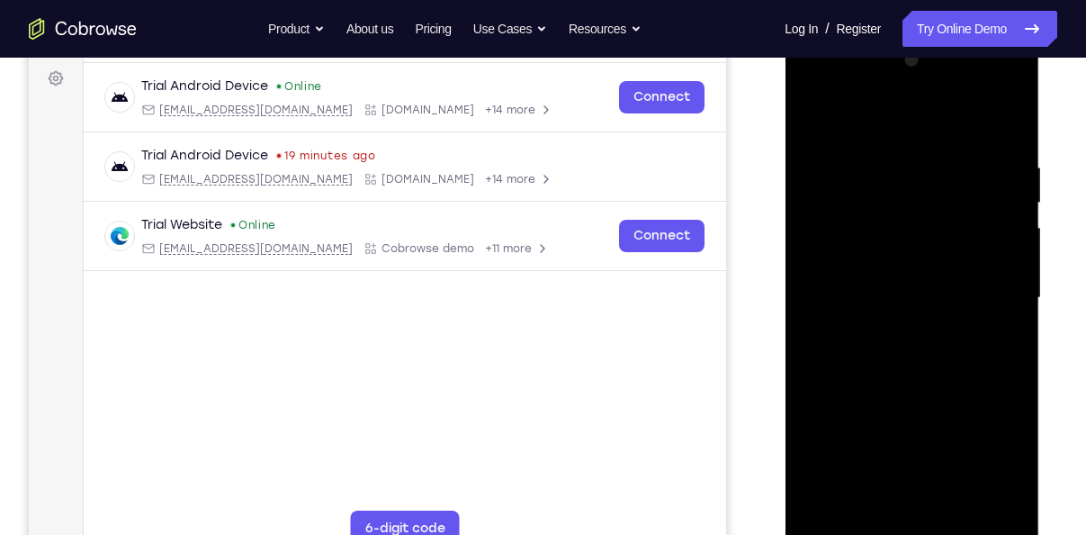
click at [878, 120] on div at bounding box center [911, 298] width 227 height 504
click at [994, 296] on div at bounding box center [911, 298] width 227 height 504
click at [895, 339] on div at bounding box center [911, 298] width 227 height 504
click at [873, 285] on div at bounding box center [911, 298] width 227 height 504
click at [890, 265] on div at bounding box center [911, 298] width 227 height 504
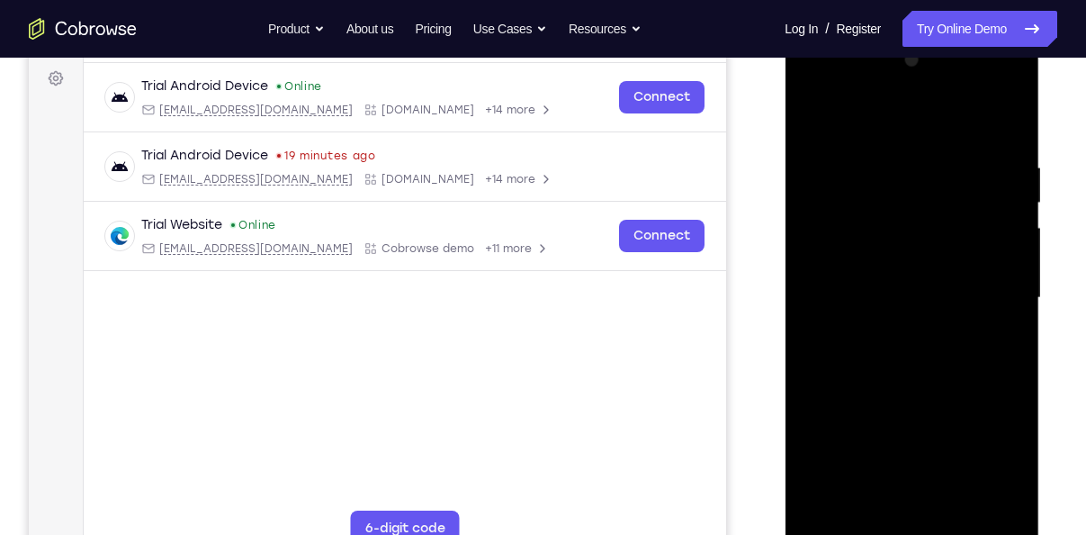
click at [886, 298] on div at bounding box center [911, 298] width 227 height 504
click at [906, 342] on div at bounding box center [911, 298] width 227 height 504
click at [911, 327] on div at bounding box center [911, 298] width 227 height 504
drag, startPoint x: 139, startPoint y: 260, endPoint x: 1069, endPoint y: 283, distance: 929.9
click at [1069, 283] on div "Your Support Agent Your Customer Web iOS Android Next Steps We’d be happy to gi…" at bounding box center [543, 385] width 1086 height 1187
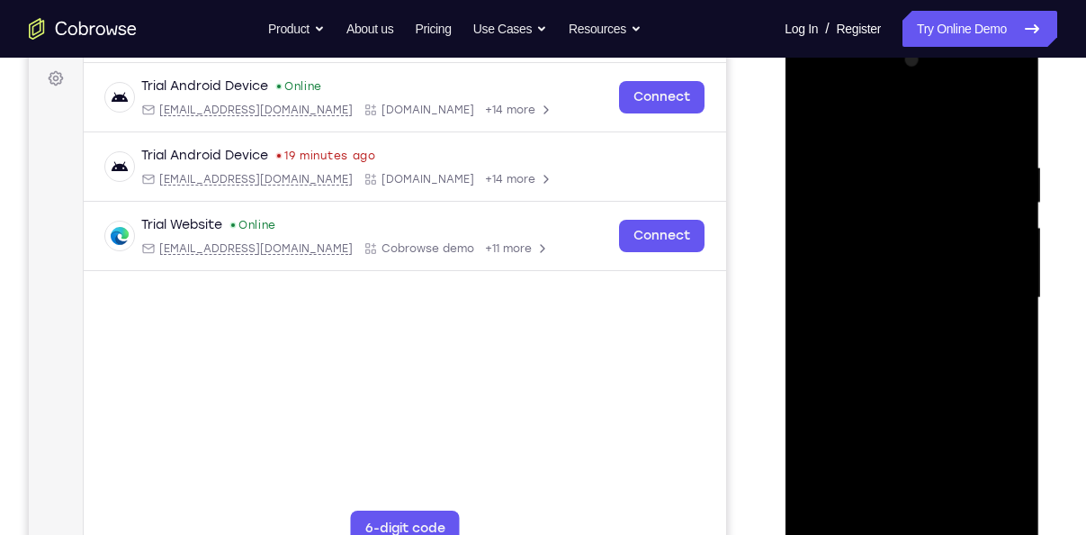
click at [955, 357] on div at bounding box center [911, 298] width 227 height 504
click at [917, 339] on div at bounding box center [911, 298] width 227 height 504
click at [938, 390] on div at bounding box center [911, 298] width 227 height 504
click at [1007, 374] on div at bounding box center [911, 298] width 227 height 504
click at [887, 174] on div at bounding box center [911, 298] width 227 height 504
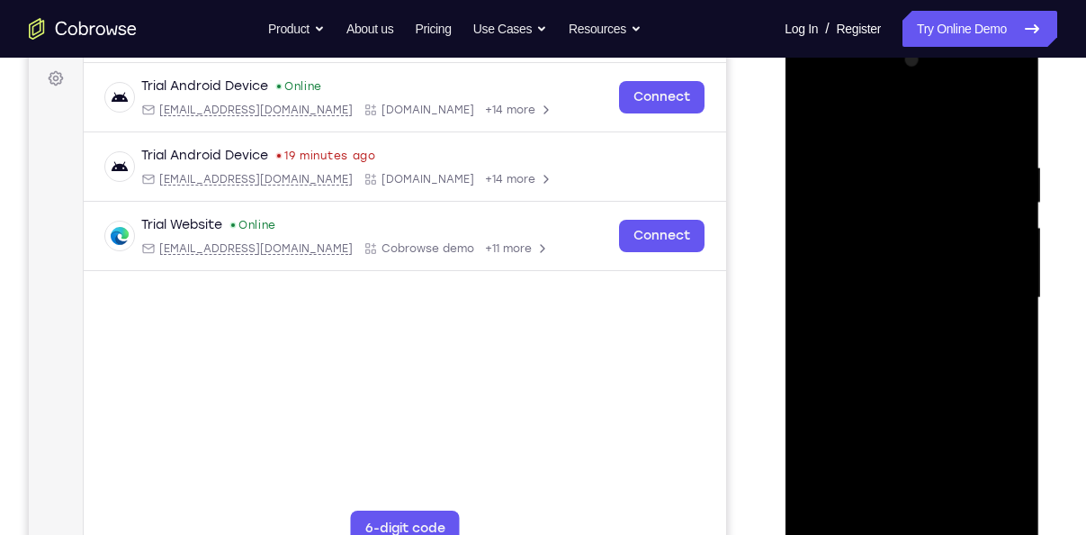
drag, startPoint x: 993, startPoint y: 296, endPoint x: 1041, endPoint y: 283, distance: 50.4
click at [1041, 283] on div at bounding box center [913, 302] width 256 height 540
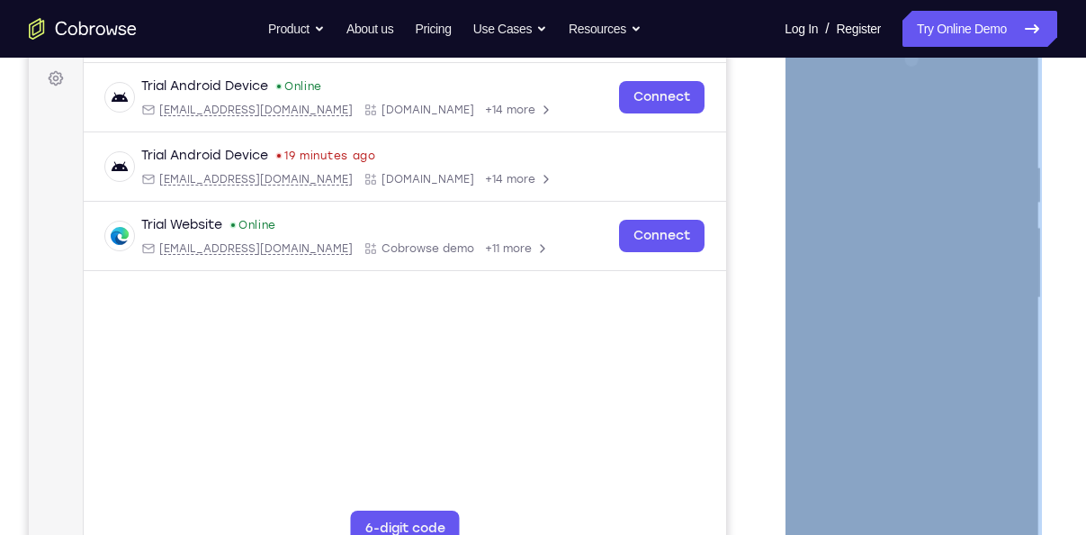
drag, startPoint x: 256, startPoint y: 250, endPoint x: 1041, endPoint y: 283, distance: 785.4
click at [1041, 283] on div at bounding box center [913, 295] width 288 height 553
drag, startPoint x: 1041, startPoint y: 283, endPoint x: 1064, endPoint y: 334, distance: 56.0
click at [1064, 334] on div "Your Support Agent Your Customer Web iOS Android Next Steps We’d be happy to gi…" at bounding box center [543, 385] width 1086 height 1187
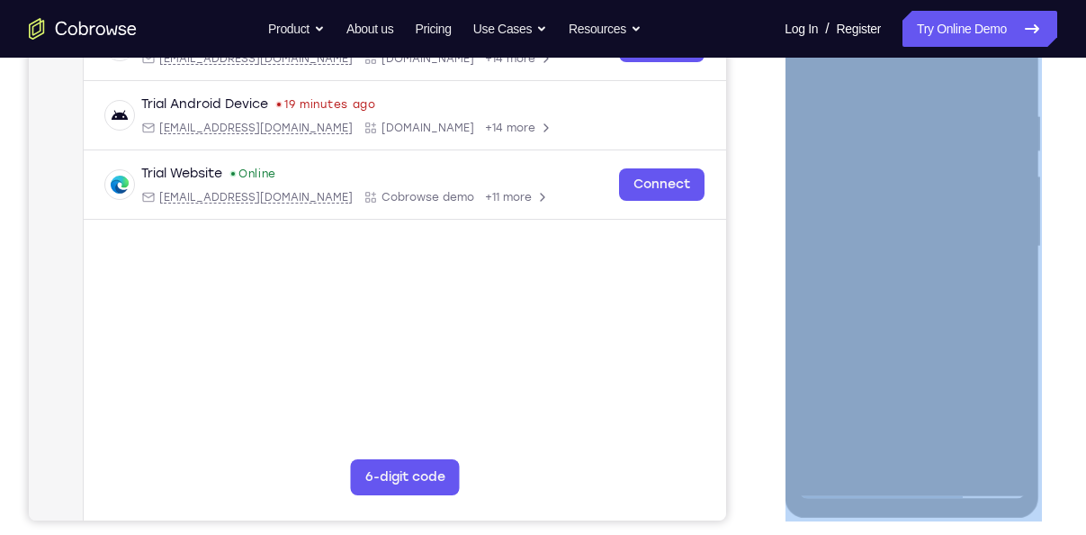
scroll to position [323, 0]
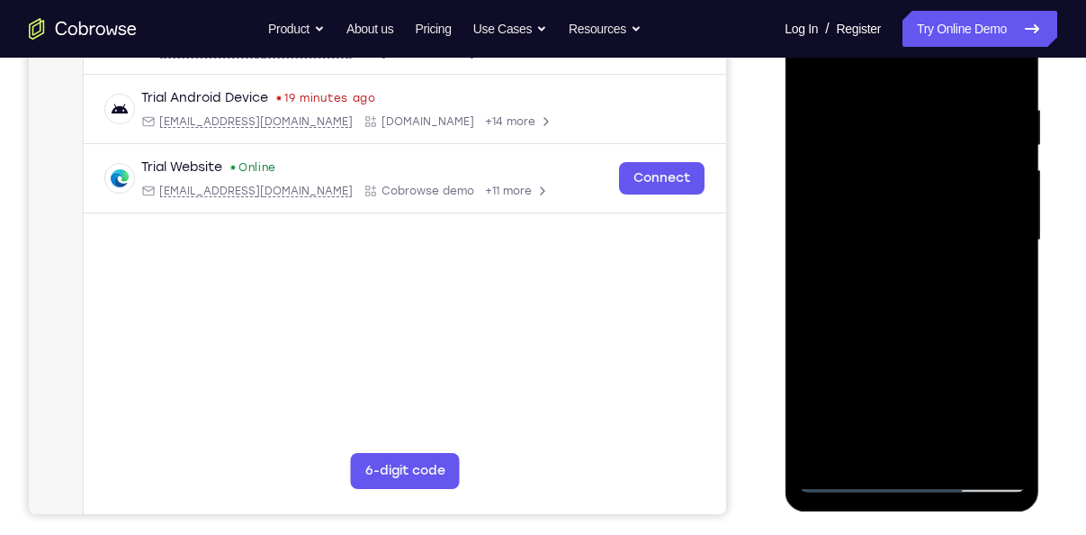
click at [738, 340] on div "Your Support Agent Your Customer Web iOS Android" at bounding box center [543, 182] width 1029 height 665
drag, startPoint x: 971, startPoint y: 265, endPoint x: 1035, endPoint y: 213, distance: 82.5
click at [1035, 213] on div at bounding box center [912, 243] width 255 height 536
click at [998, 67] on div at bounding box center [911, 240] width 227 height 504
click at [1016, 323] on div at bounding box center [911, 240] width 227 height 504
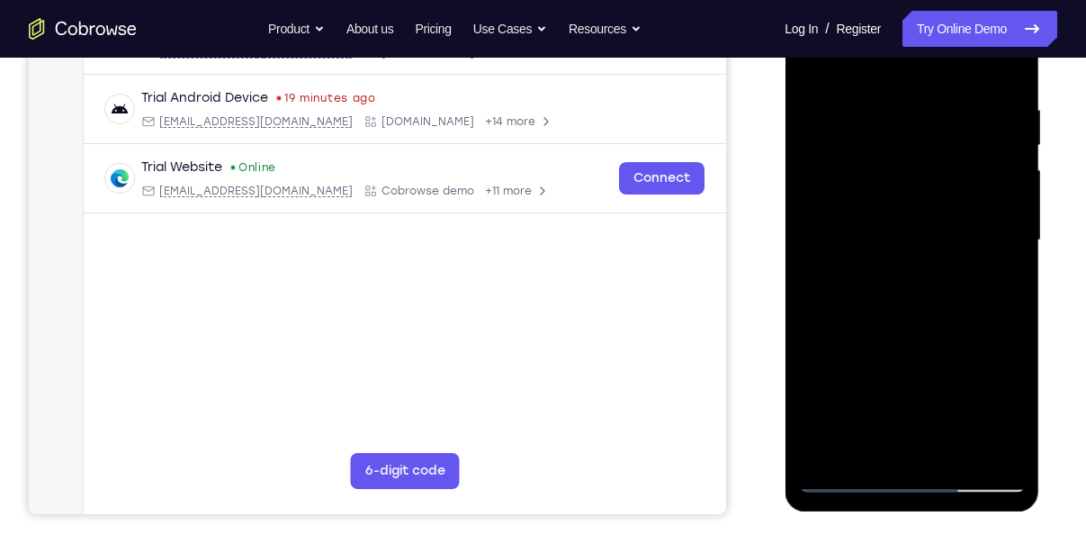
click at [1016, 323] on div at bounding box center [911, 240] width 227 height 504
click at [1012, 445] on div at bounding box center [911, 240] width 227 height 504
click at [1014, 427] on div at bounding box center [911, 240] width 227 height 504
click at [939, 108] on div at bounding box center [911, 240] width 227 height 504
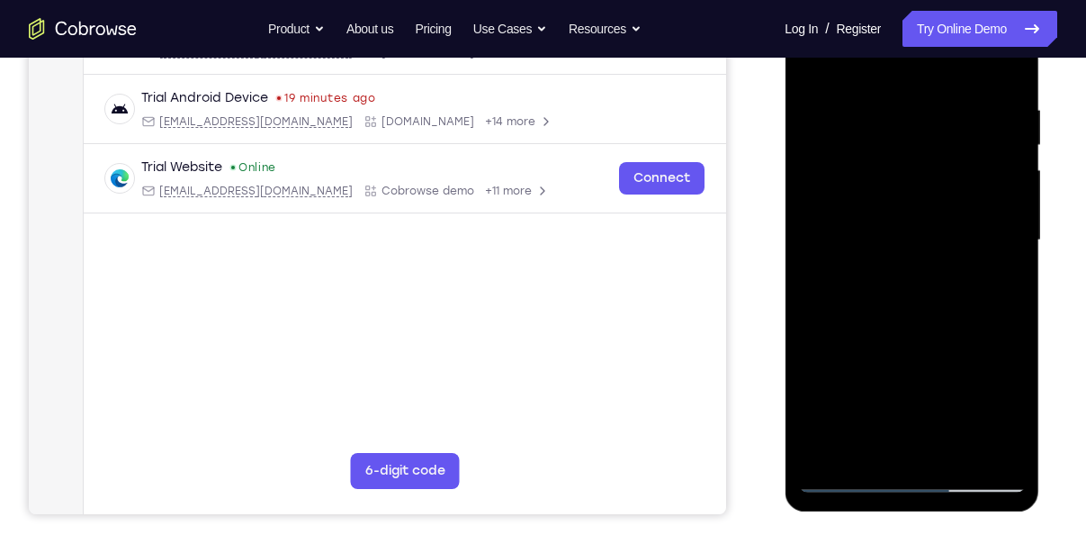
scroll to position [305, 0]
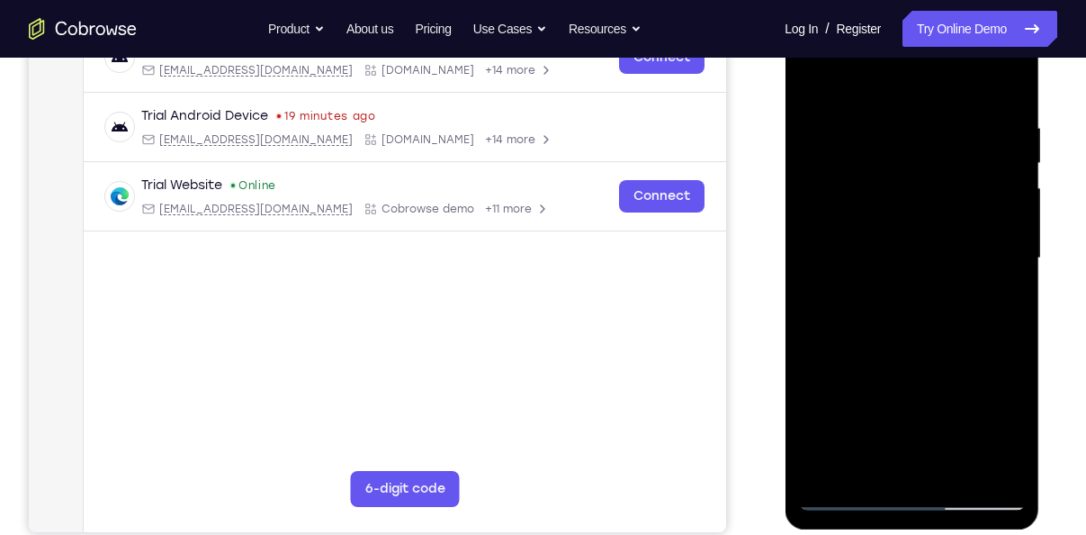
click at [948, 127] on div at bounding box center [911, 258] width 227 height 504
click at [1005, 286] on div at bounding box center [911, 258] width 227 height 504
click at [991, 175] on div at bounding box center [911, 258] width 227 height 504
click at [1002, 86] on div at bounding box center [911, 258] width 227 height 504
click at [945, 117] on div at bounding box center [911, 258] width 227 height 504
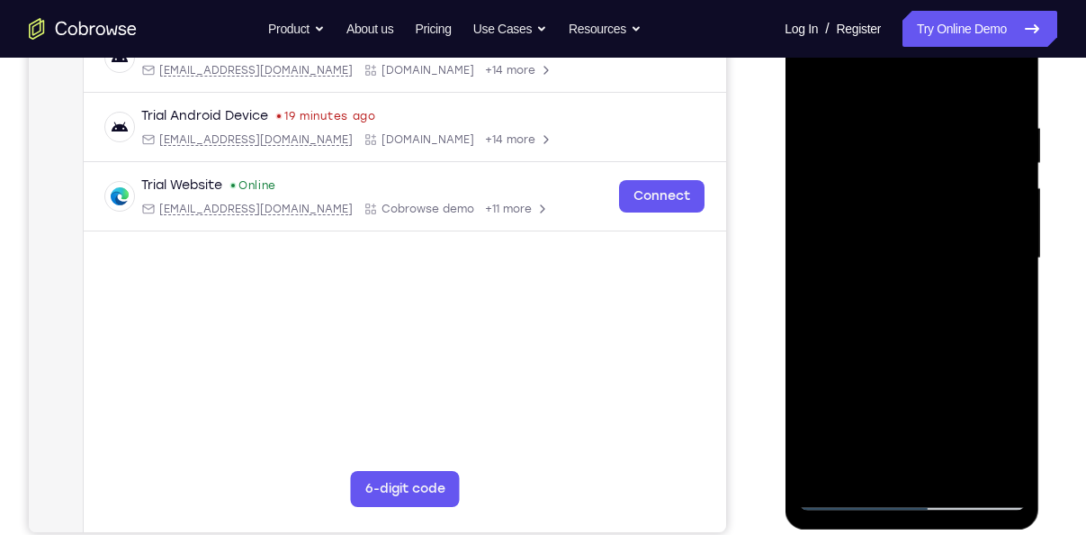
click at [940, 121] on div at bounding box center [911, 258] width 227 height 504
click at [996, 78] on div at bounding box center [911, 258] width 227 height 504
click at [870, 465] on div at bounding box center [911, 258] width 227 height 504
click at [827, 142] on div at bounding box center [911, 258] width 227 height 504
click at [776, 267] on div at bounding box center [913, 255] width 288 height 553
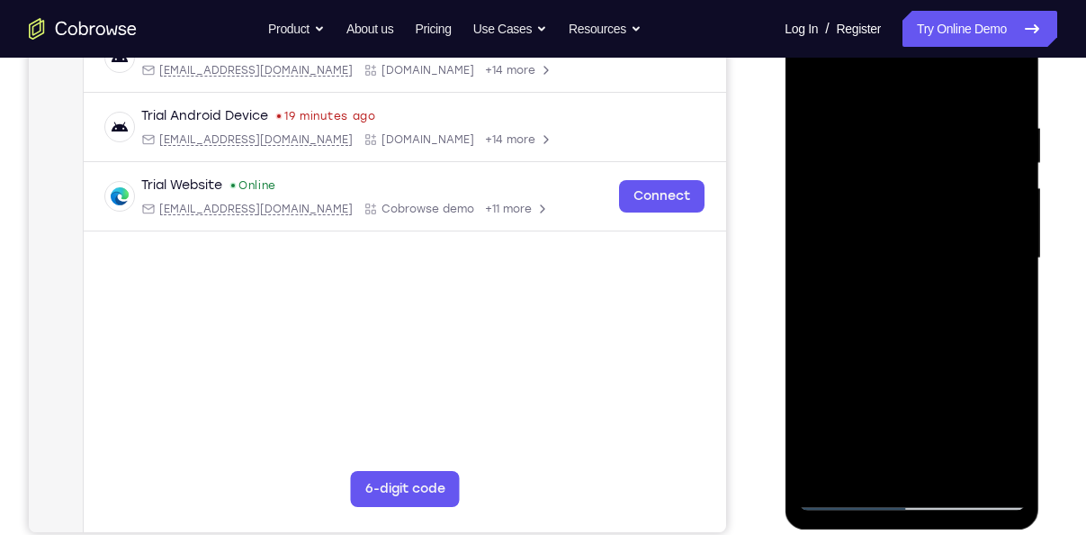
click at [1056, 99] on div at bounding box center [913, 255] width 288 height 553
click at [1057, 115] on div at bounding box center [913, 255] width 288 height 553
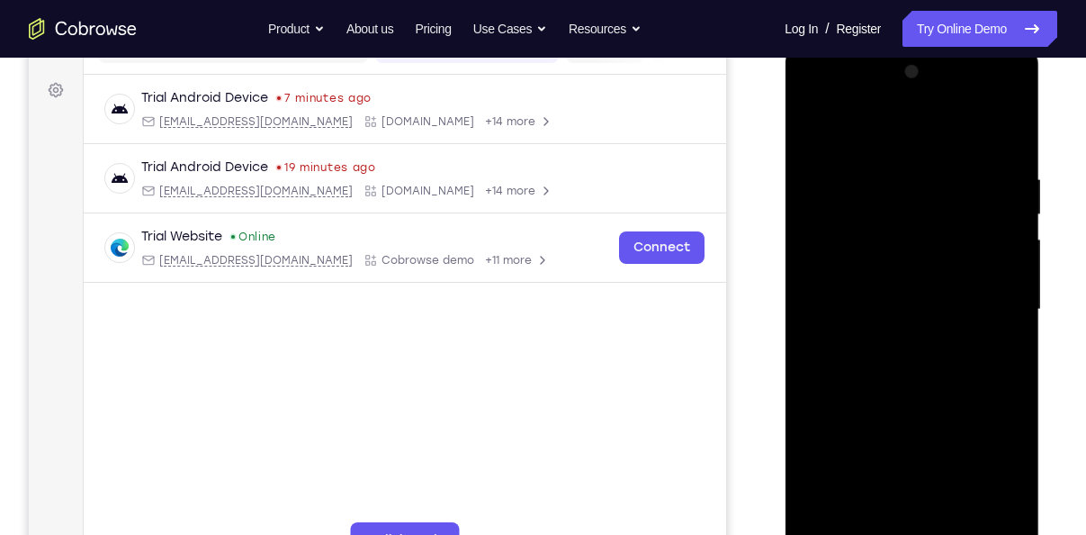
scroll to position [253, 0]
click at [760, 155] on div "Your Support Agent Your Customer Web iOS Android" at bounding box center [543, 252] width 1029 height 665
click at [1055, 108] on div at bounding box center [913, 307] width 288 height 553
click at [752, 193] on div "Your Support Agent Your Customer Web iOS Android" at bounding box center [543, 252] width 1029 height 665
click at [904, 118] on div at bounding box center [911, 310] width 227 height 504
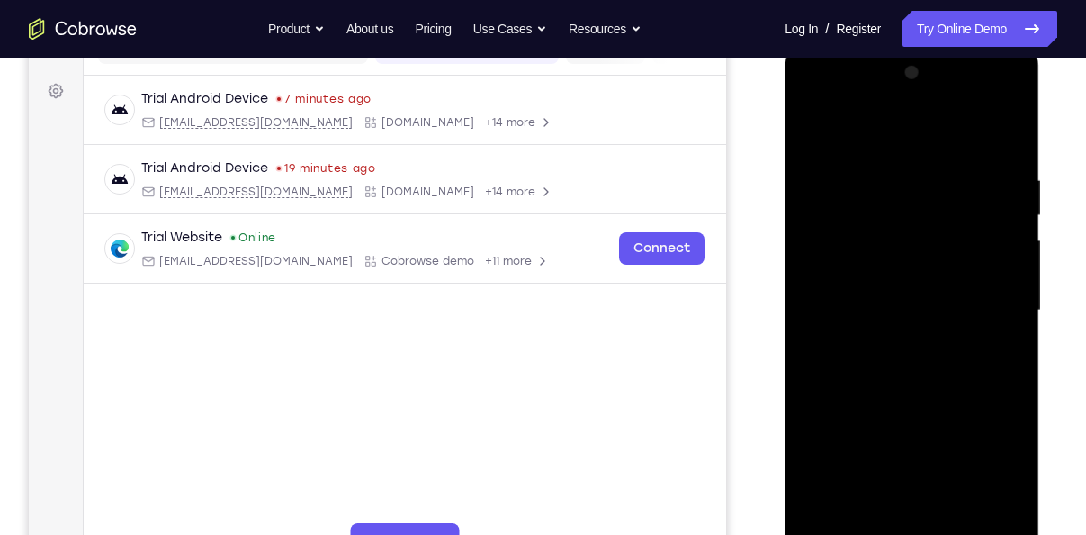
click at [847, 165] on div at bounding box center [911, 310] width 227 height 504
click at [827, 526] on div at bounding box center [911, 310] width 227 height 504
drag, startPoint x: 901, startPoint y: 215, endPoint x: 949, endPoint y: 580, distance: 368.6
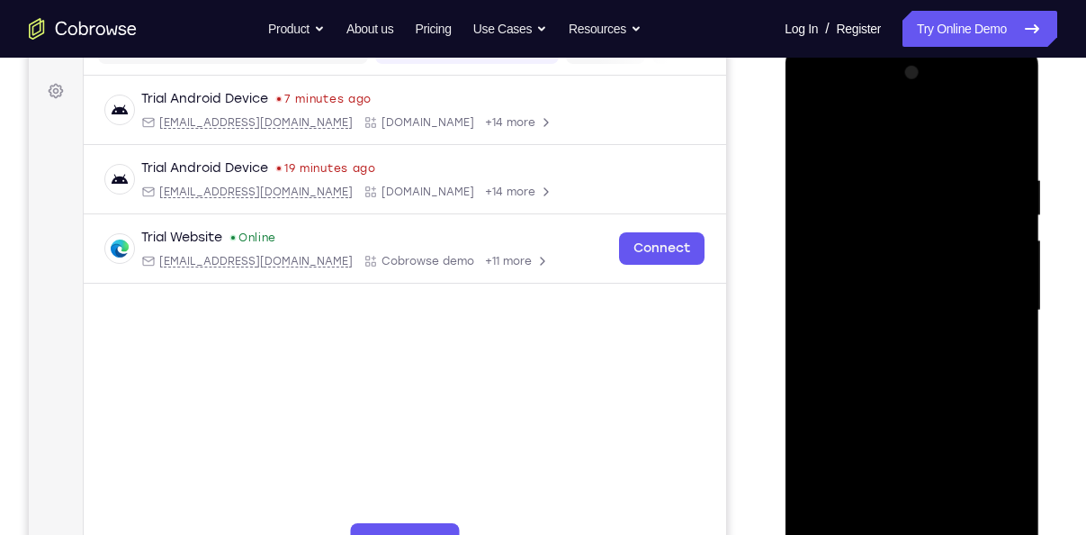
click at [949, 534] on div at bounding box center [912, 313] width 255 height 536
click at [897, 169] on div at bounding box center [911, 310] width 227 height 504
click at [998, 318] on div at bounding box center [911, 310] width 227 height 504
drag, startPoint x: 971, startPoint y: 307, endPoint x: 1074, endPoint y: 292, distance: 103.6
click at [1041, 292] on html "Online web based iOS Simulators and Android Emulators. Run iPhone, iPad, Mobile…" at bounding box center [913, 315] width 256 height 540
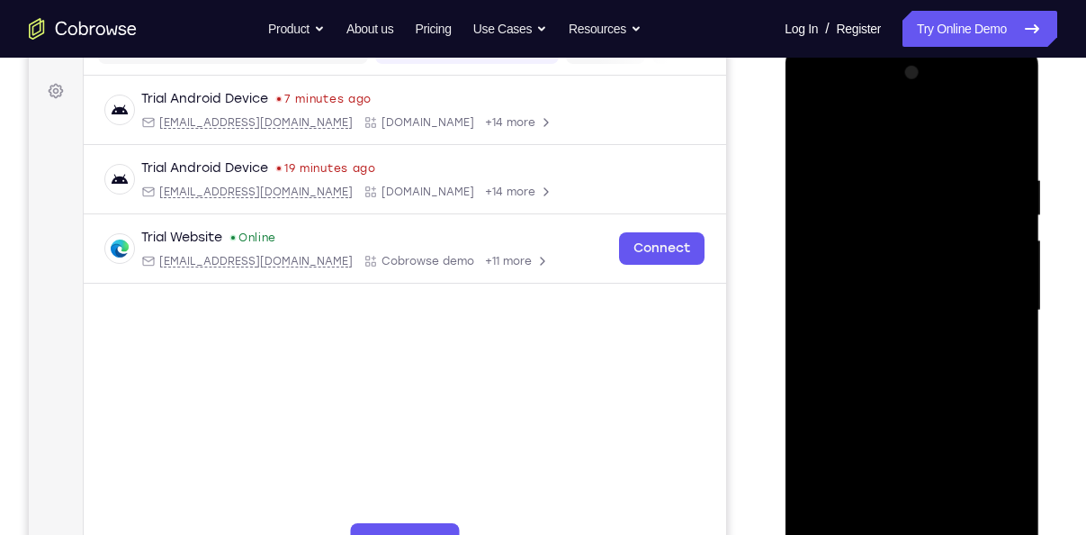
click at [798, 315] on div at bounding box center [911, 310] width 227 height 504
click at [813, 323] on div at bounding box center [911, 310] width 227 height 504
drag, startPoint x: 28, startPoint y: 278, endPoint x: 1084, endPoint y: 243, distance: 1057.1
click at [1084, 243] on div "Your Support Agent Your Customer Web iOS Android Next Steps We’d be happy to gi…" at bounding box center [543, 398] width 1086 height 1187
click at [823, 138] on div at bounding box center [911, 310] width 227 height 504
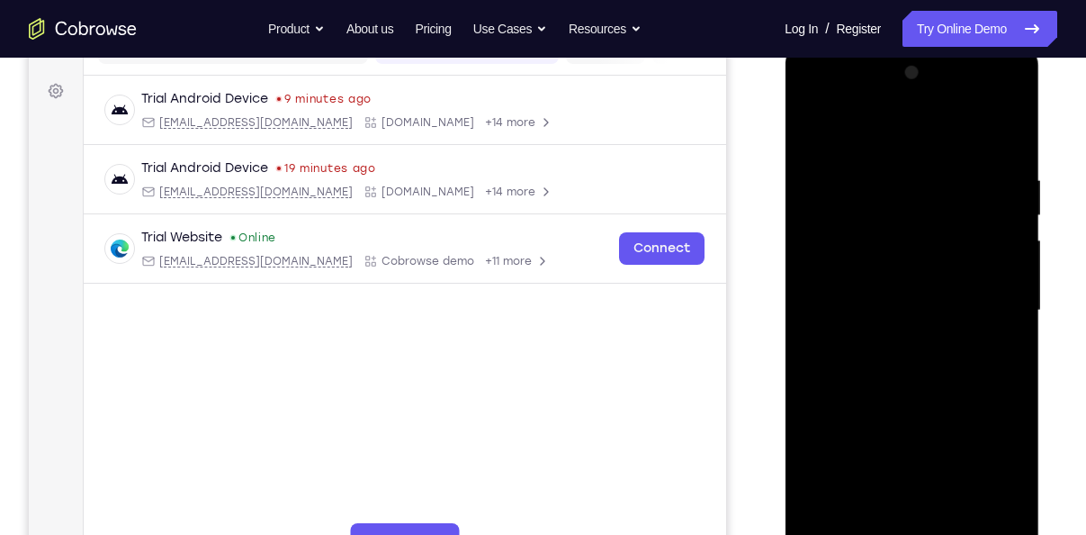
click at [836, 384] on div at bounding box center [911, 310] width 227 height 504
click at [1013, 253] on div at bounding box center [911, 310] width 227 height 504
click at [1014, 256] on div at bounding box center [911, 310] width 227 height 504
click at [814, 123] on div at bounding box center [911, 310] width 227 height 504
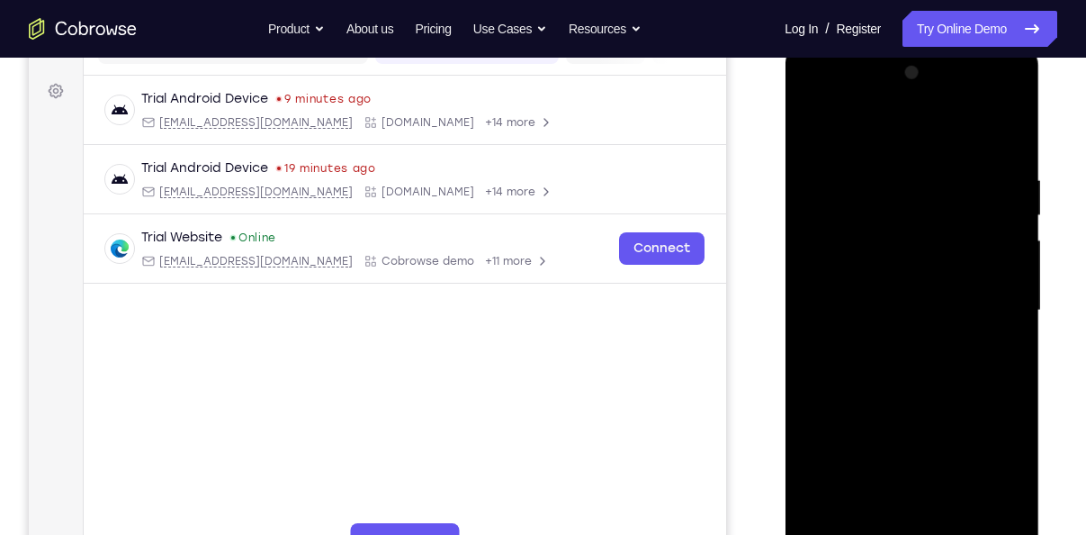
click at [918, 367] on div at bounding box center [911, 310] width 227 height 504
click at [1009, 255] on div at bounding box center [911, 310] width 227 height 504
click at [1012, 255] on div at bounding box center [911, 310] width 227 height 504
click at [814, 129] on div at bounding box center [911, 310] width 227 height 504
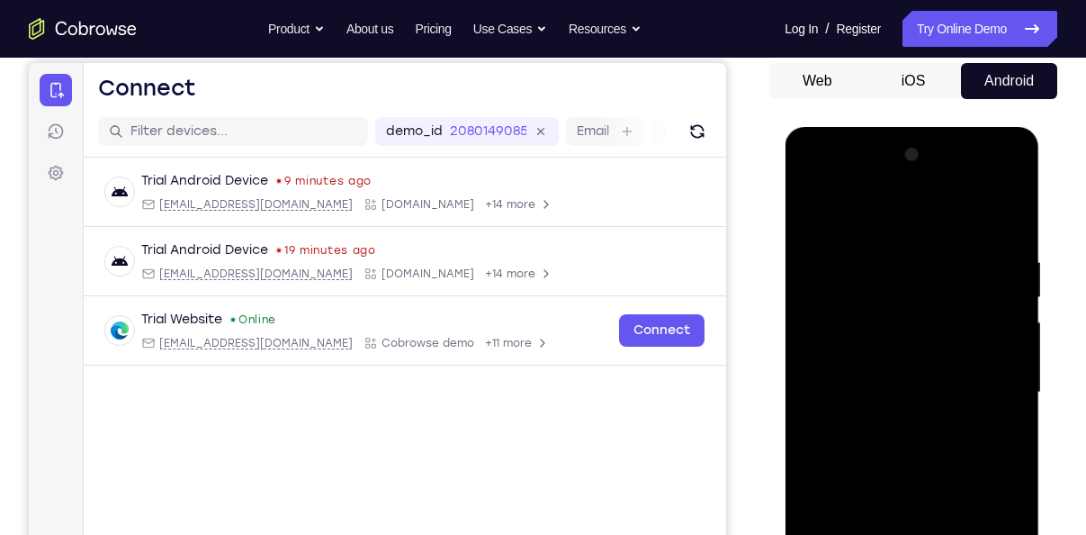
scroll to position [167, 0]
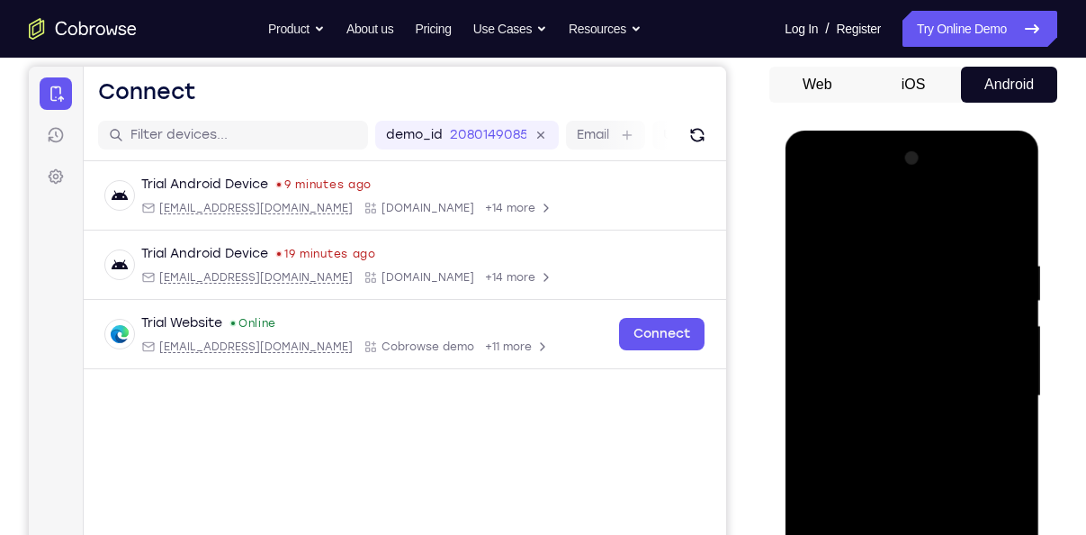
click at [822, 326] on div at bounding box center [911, 396] width 227 height 504
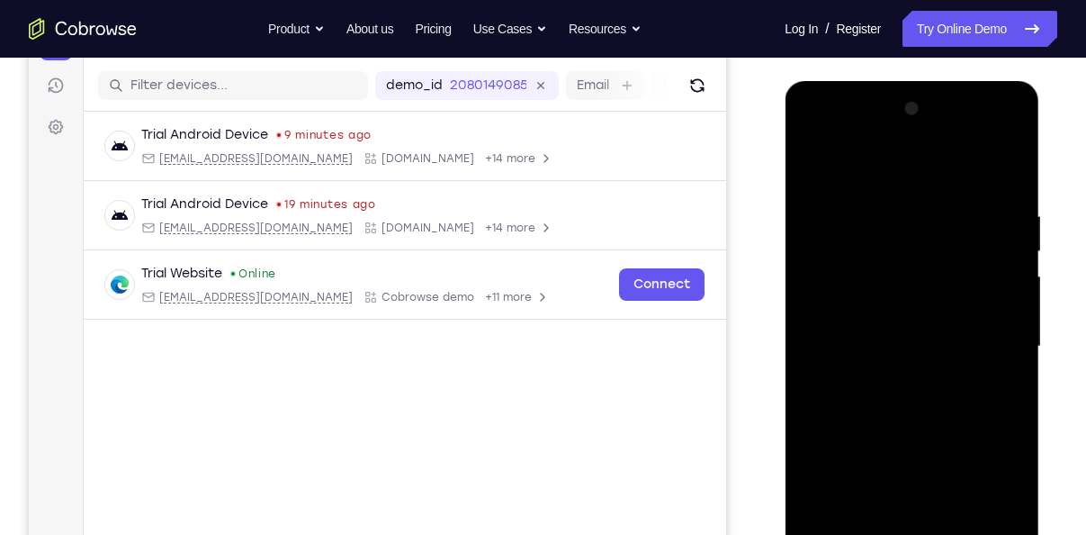
scroll to position [225, 0]
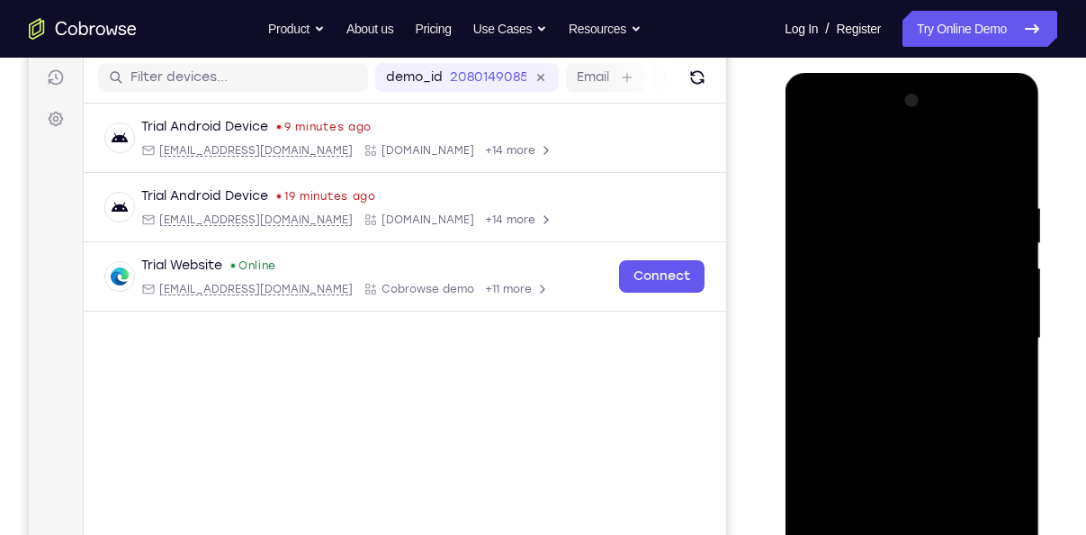
drag, startPoint x: 204, startPoint y: 278, endPoint x: 1046, endPoint y: 345, distance: 844.1
click at [1046, 345] on div at bounding box center [913, 335] width 288 height 553
click at [1020, 328] on div at bounding box center [911, 338] width 227 height 504
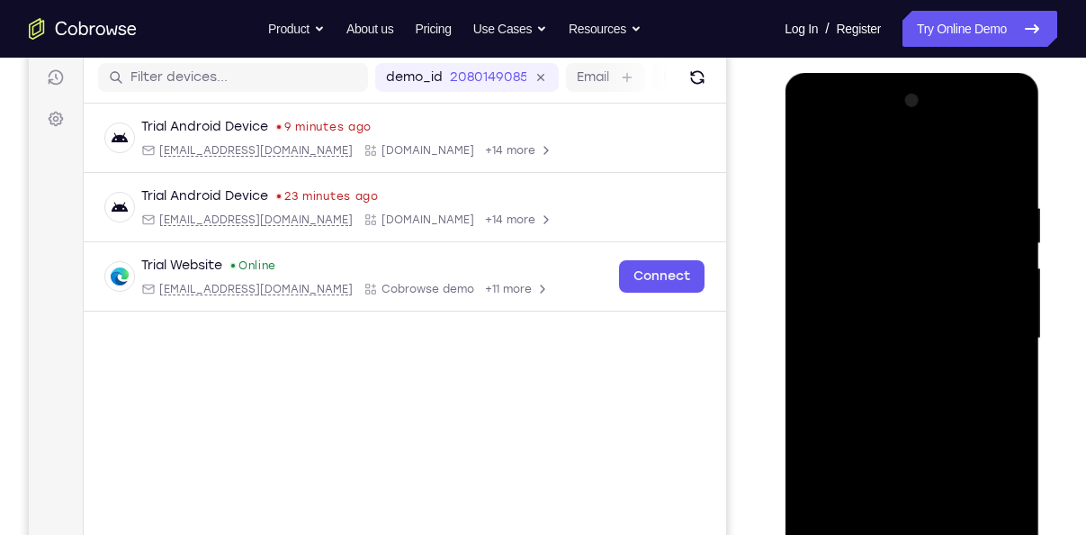
click at [1020, 328] on div at bounding box center [911, 338] width 227 height 504
click at [1016, 322] on div at bounding box center [911, 338] width 227 height 504
click at [960, 333] on div at bounding box center [912, 338] width 142 height 48
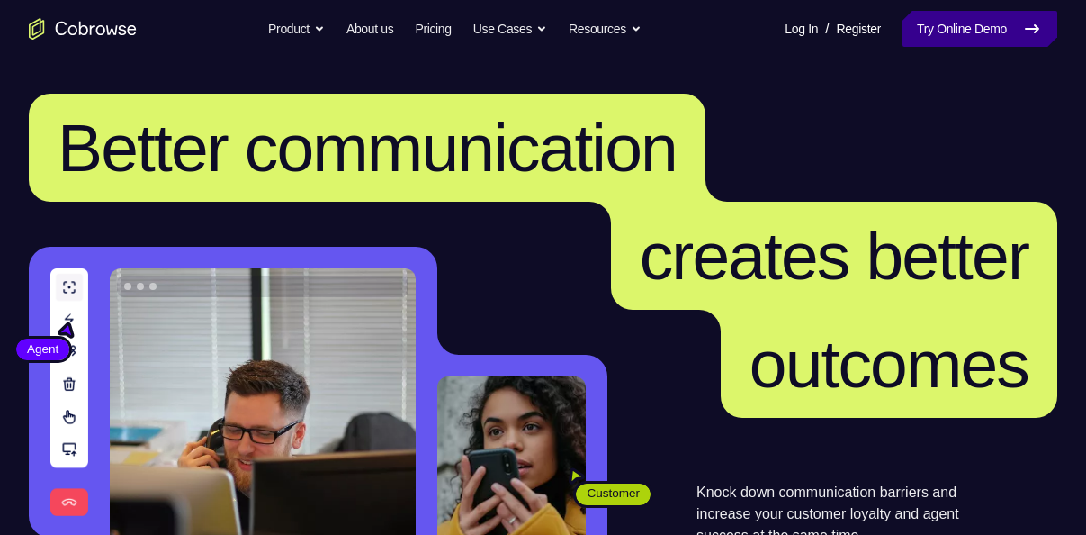
click at [947, 40] on link "Try Online Demo" at bounding box center [980, 29] width 155 height 36
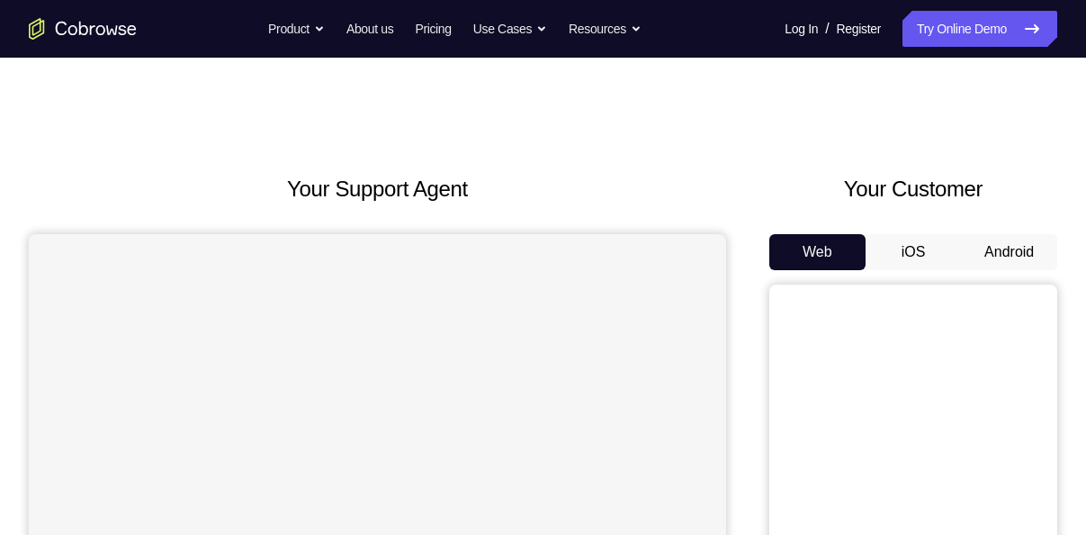
click at [1014, 263] on button "Android" at bounding box center [1009, 252] width 96 height 36
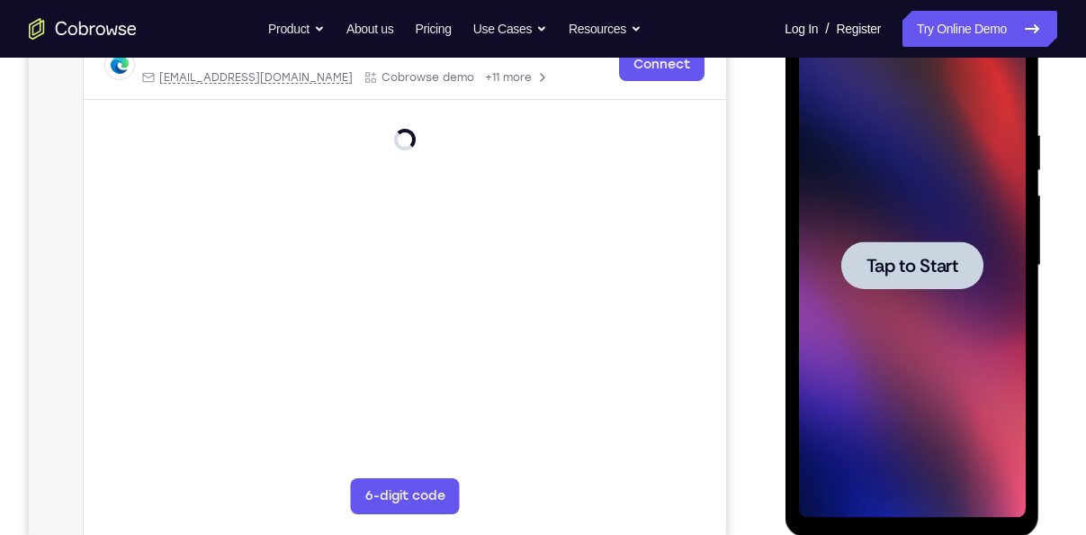
scroll to position [329, 0]
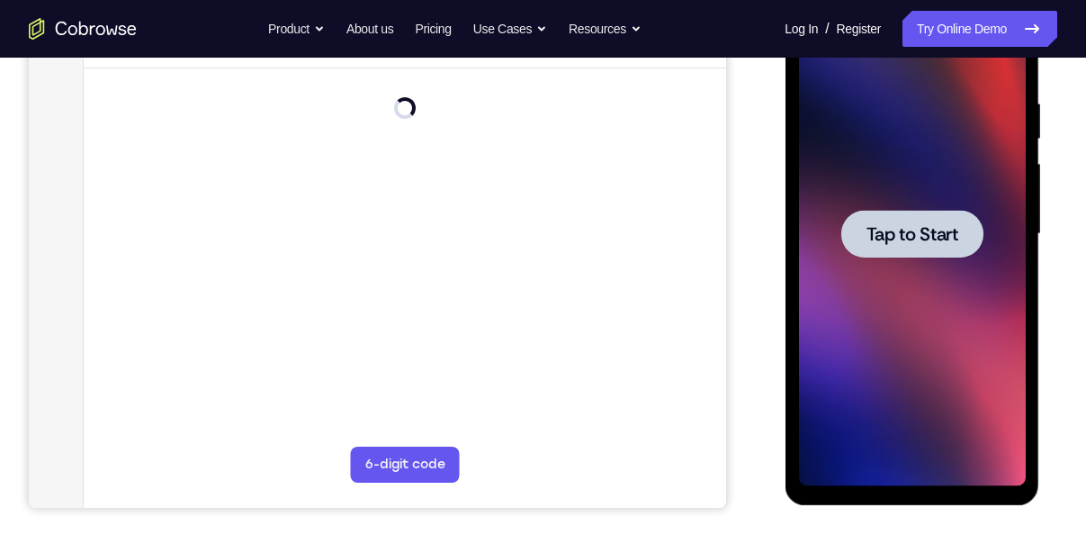
click at [921, 225] on span "Tap to Start" at bounding box center [912, 234] width 92 height 18
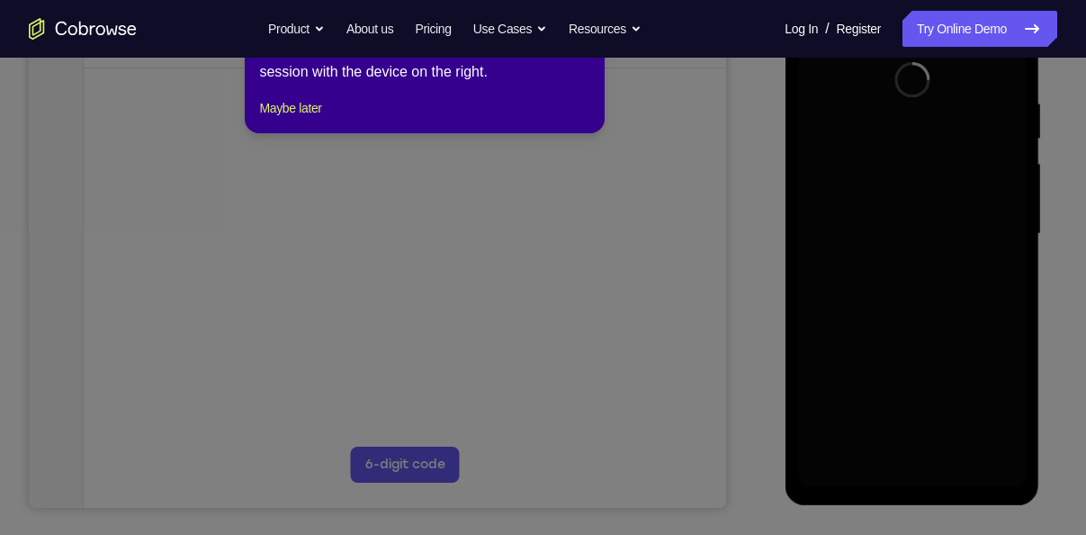
scroll to position [243, 0]
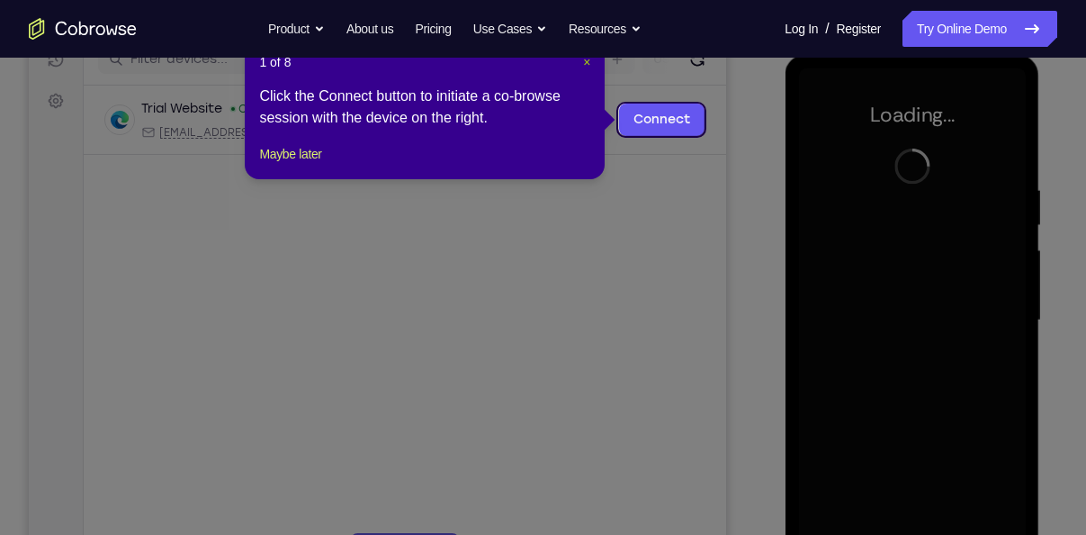
click at [587, 65] on span "×" at bounding box center [586, 62] width 7 height 14
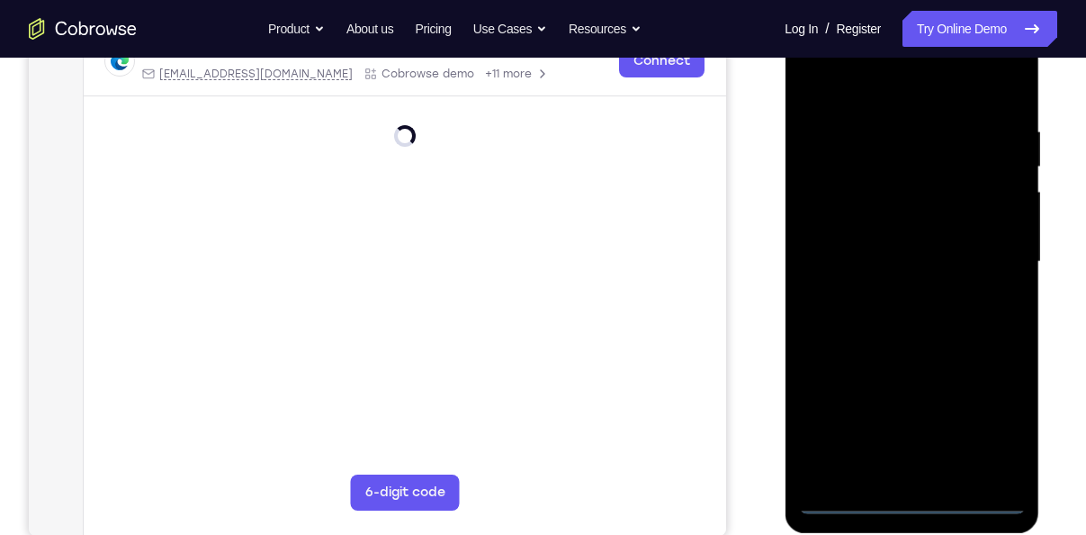
scroll to position [312, 0]
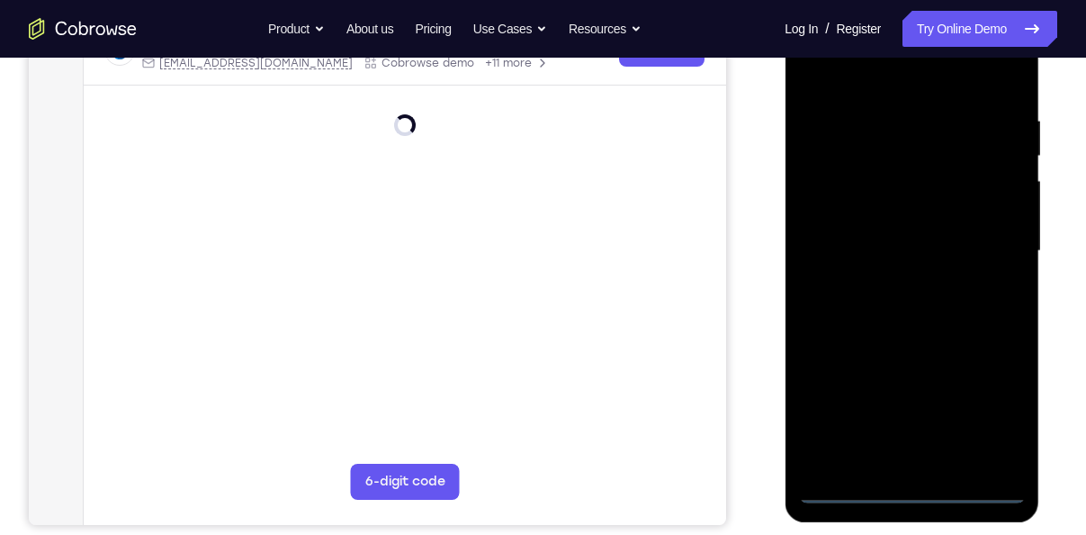
click at [910, 495] on div at bounding box center [911, 251] width 227 height 504
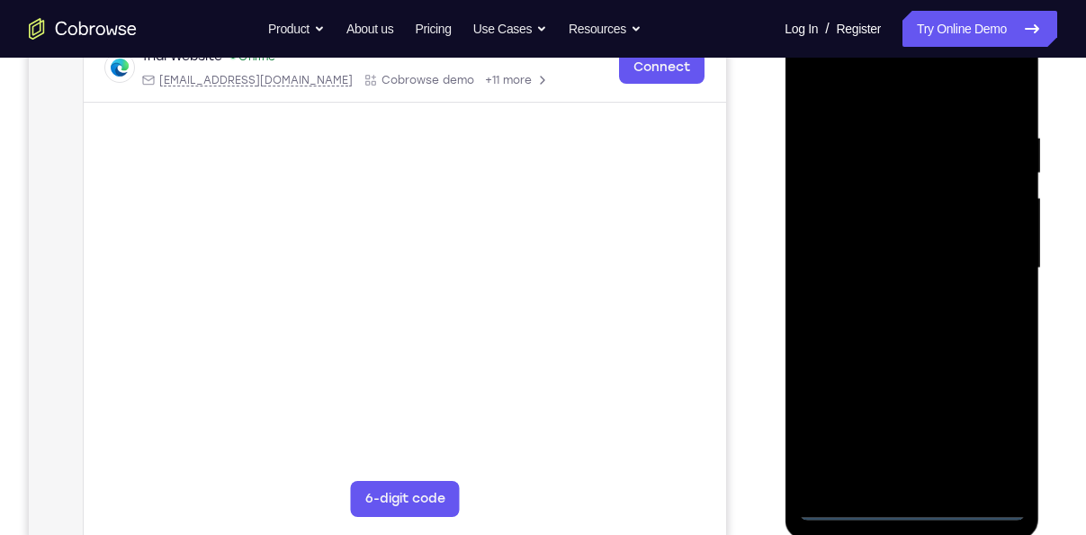
scroll to position [294, 0]
click at [1012, 439] on div at bounding box center [911, 269] width 227 height 504
click at [990, 440] on div at bounding box center [911, 269] width 227 height 504
click at [871, 102] on div at bounding box center [911, 269] width 227 height 504
click at [994, 258] on div at bounding box center [911, 269] width 227 height 504
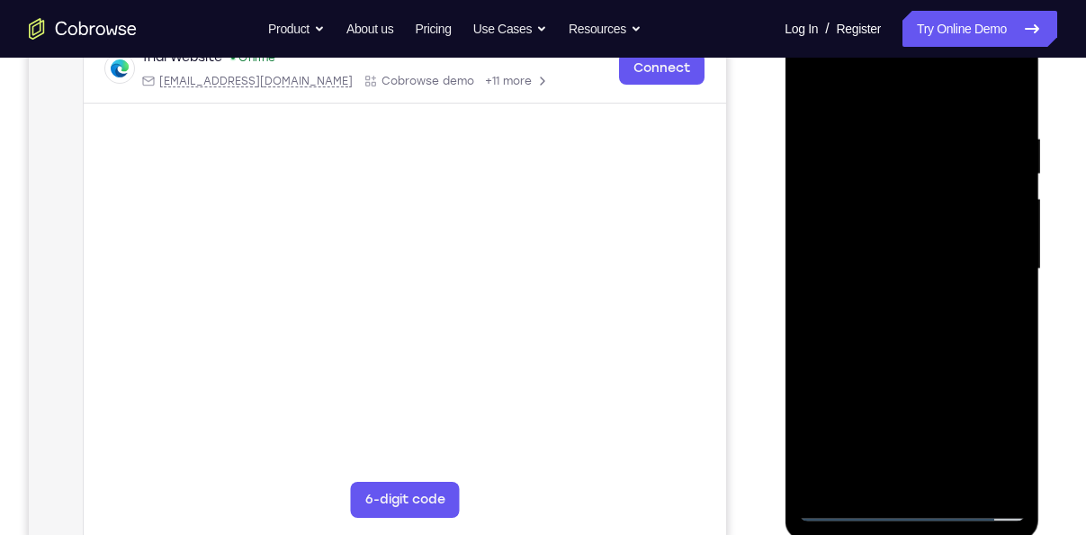
click at [891, 300] on div at bounding box center [911, 269] width 227 height 504
drag, startPoint x: 876, startPoint y: 255, endPoint x: 922, endPoint y: 254, distance: 46.8
click at [922, 254] on div at bounding box center [911, 269] width 227 height 504
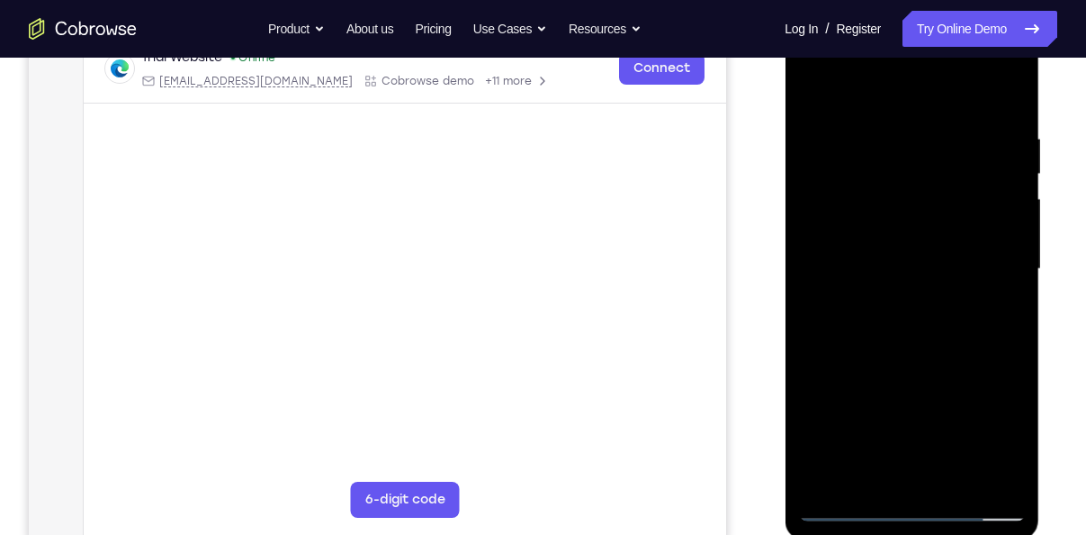
click at [881, 251] on div at bounding box center [911, 269] width 227 height 504
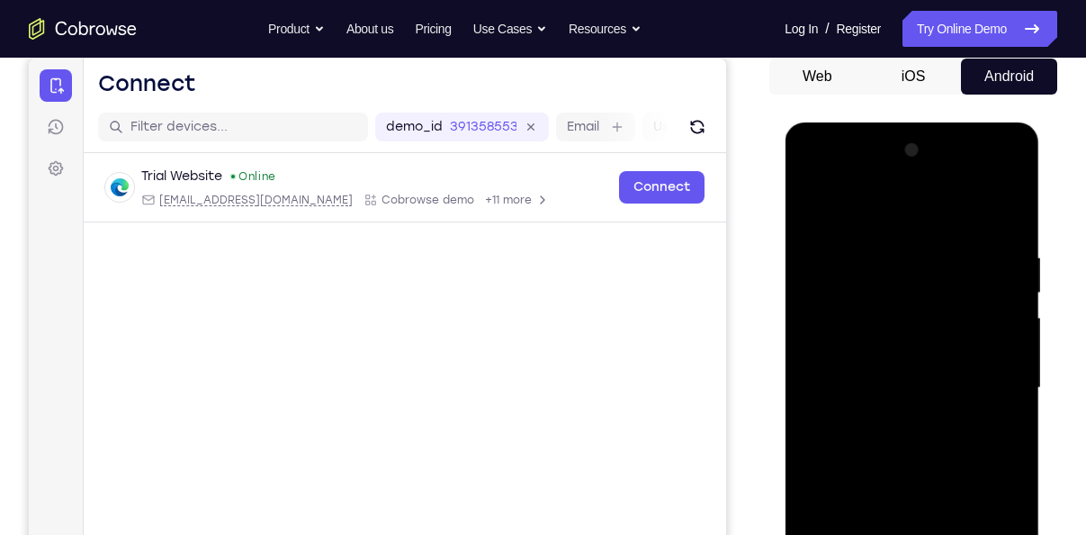
scroll to position [170, 0]
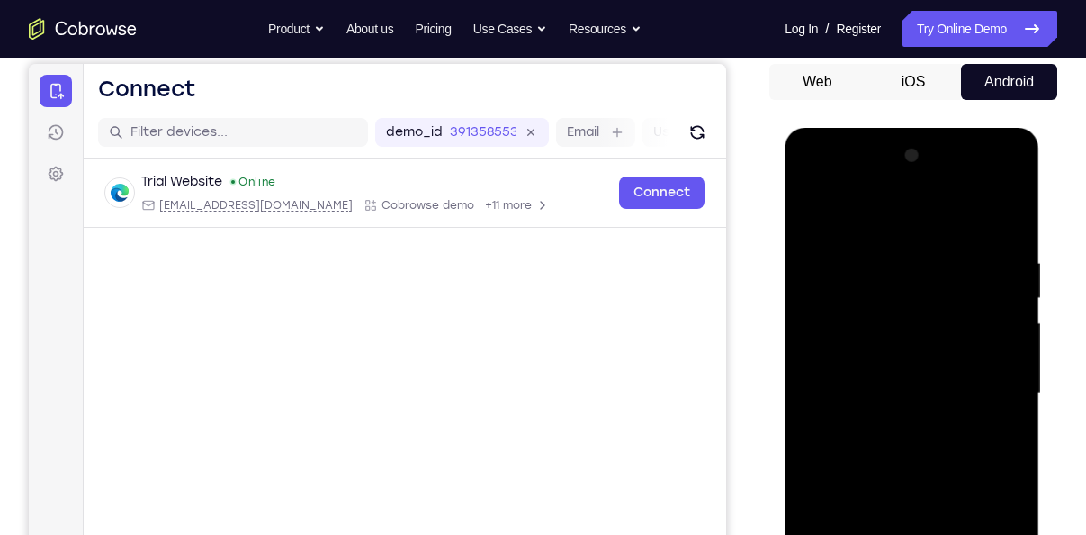
click at [993, 180] on div at bounding box center [911, 393] width 227 height 504
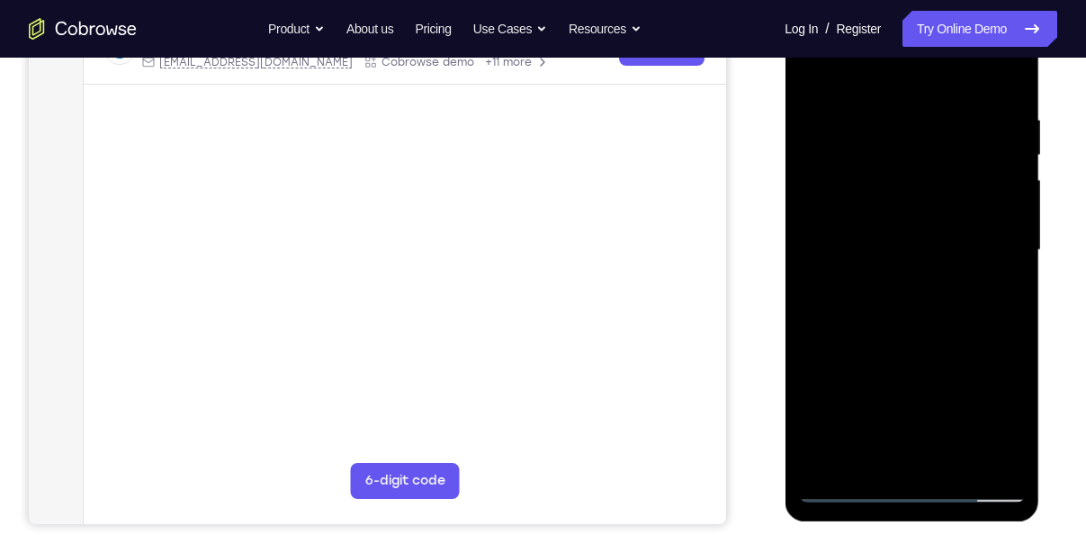
scroll to position [317, 0]
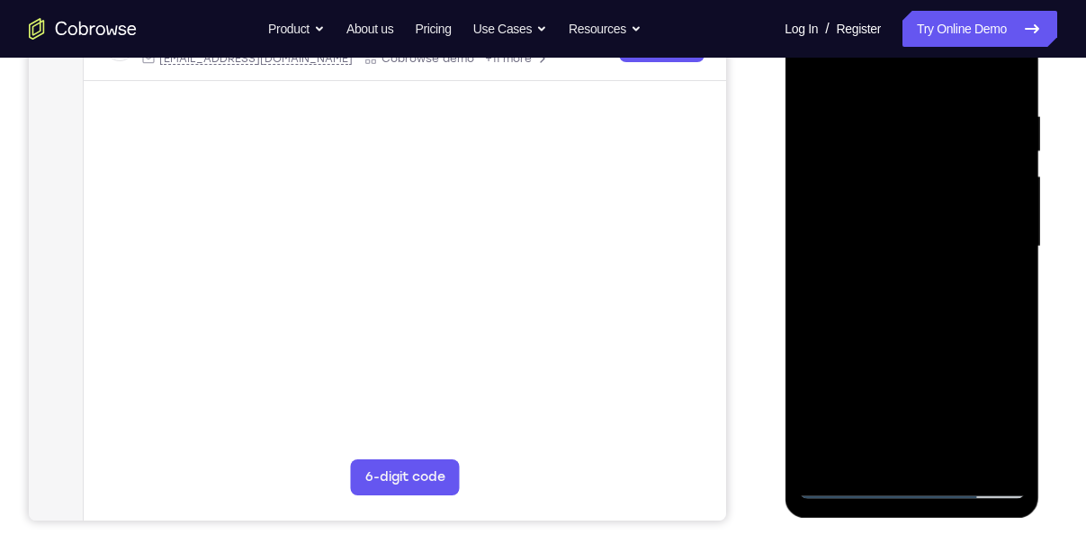
click at [881, 241] on div at bounding box center [911, 247] width 227 height 504
click at [877, 162] on div at bounding box center [911, 247] width 227 height 504
drag, startPoint x: 877, startPoint y: 162, endPoint x: 919, endPoint y: 167, distance: 41.7
click at [919, 167] on div at bounding box center [911, 247] width 227 height 504
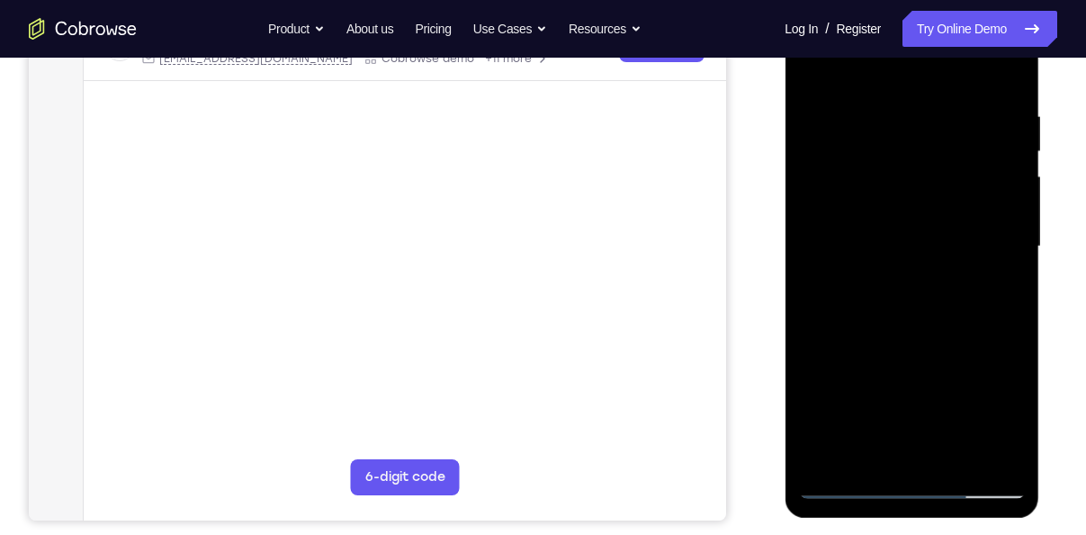
click at [919, 167] on div at bounding box center [911, 247] width 227 height 504
click at [883, 172] on div at bounding box center [911, 247] width 227 height 504
click at [903, 158] on div at bounding box center [911, 247] width 227 height 504
click at [852, 70] on div at bounding box center [911, 247] width 227 height 504
click at [895, 223] on div at bounding box center [911, 247] width 227 height 504
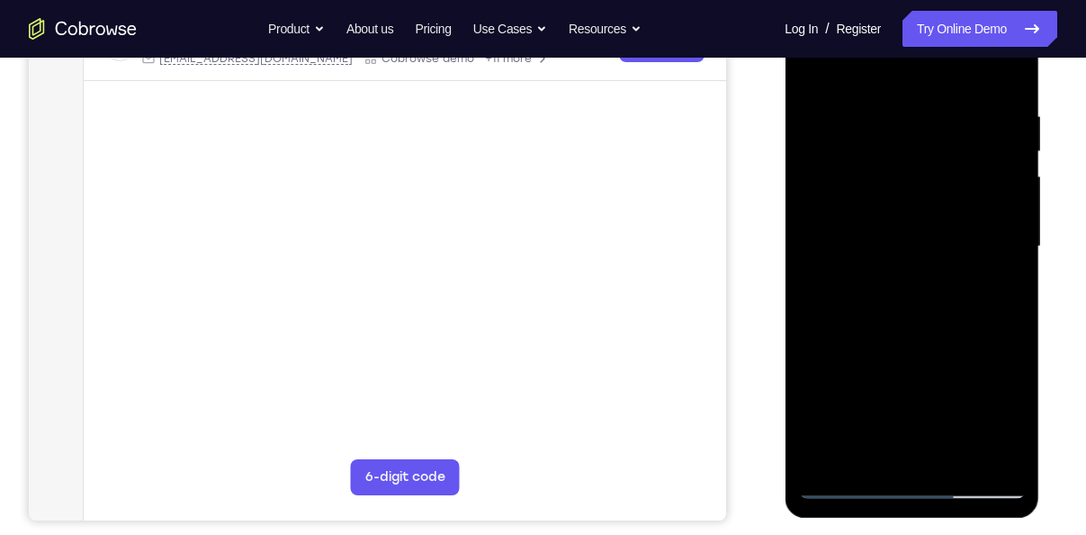
click at [895, 223] on div at bounding box center [911, 247] width 227 height 504
click at [902, 166] on div at bounding box center [911, 247] width 227 height 504
click at [908, 197] on div at bounding box center [911, 247] width 227 height 504
click at [928, 242] on div at bounding box center [911, 247] width 227 height 504
click at [939, 322] on div at bounding box center [911, 247] width 227 height 504
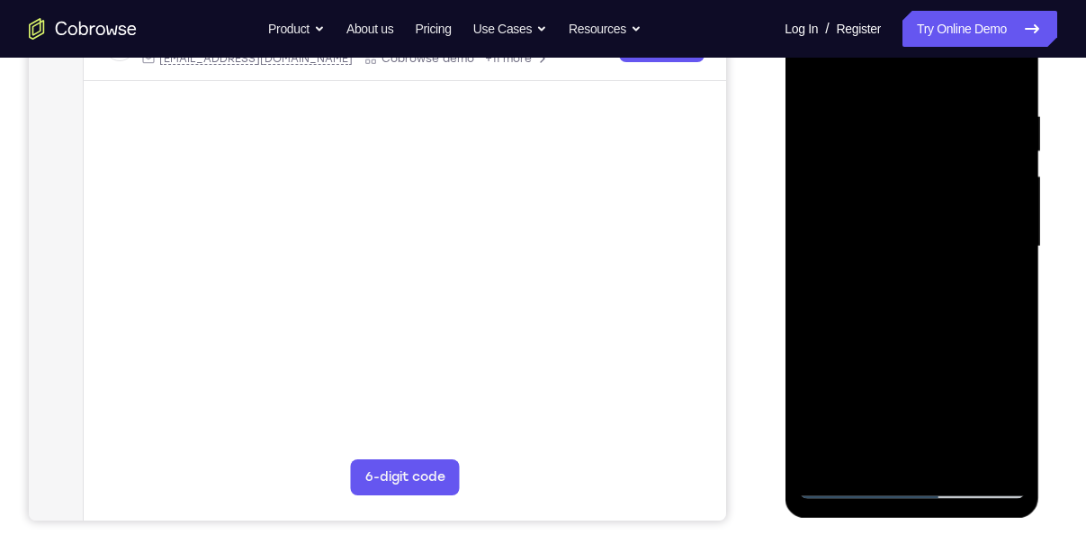
click at [825, 231] on div at bounding box center [911, 247] width 227 height 504
click at [852, 236] on div at bounding box center [911, 247] width 227 height 504
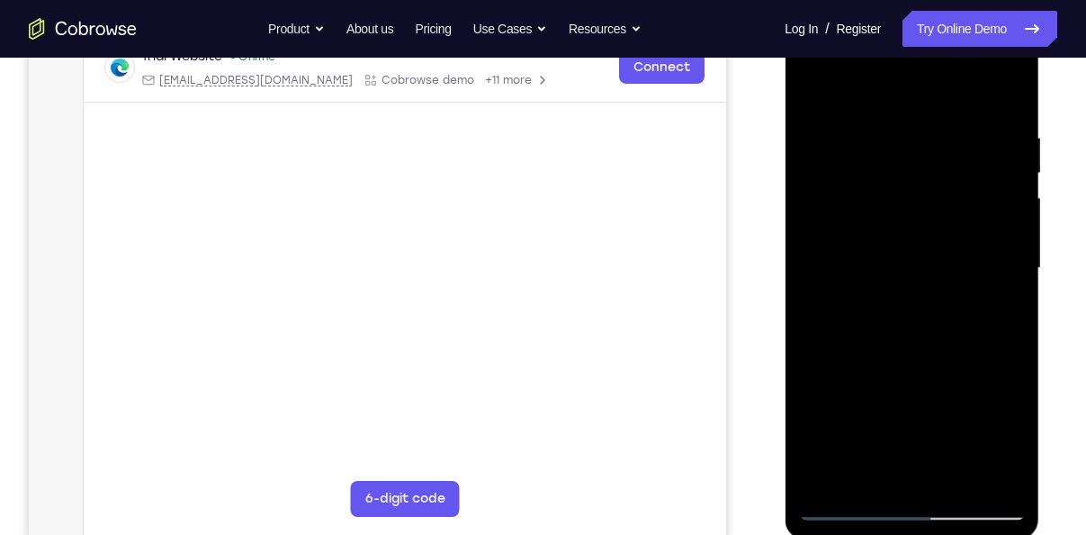
scroll to position [293, 0]
click at [943, 355] on div at bounding box center [911, 270] width 227 height 504
click at [1012, 345] on div at bounding box center [911, 270] width 227 height 504
click at [1017, 337] on div at bounding box center [911, 270] width 227 height 504
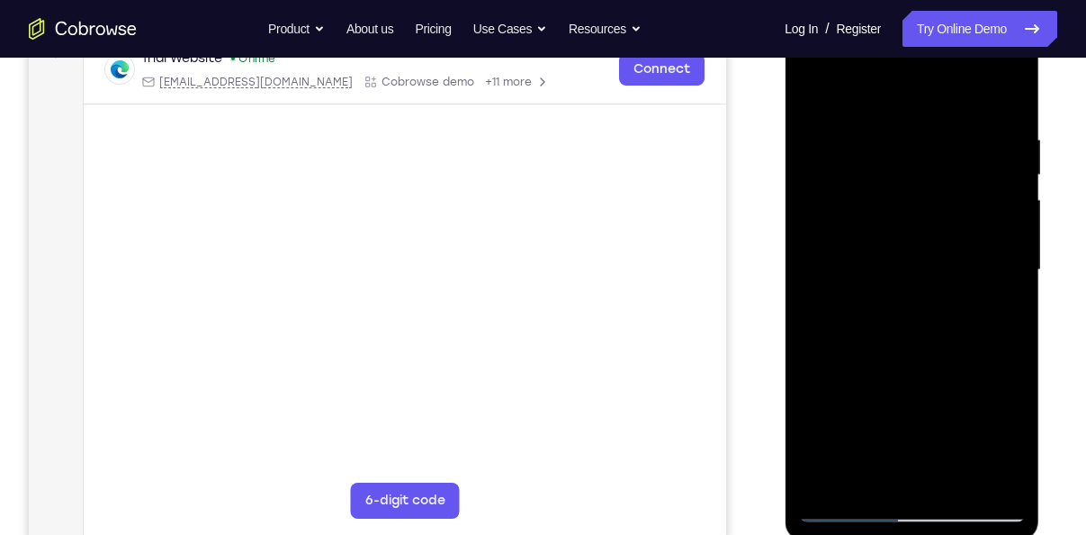
click at [1014, 267] on div at bounding box center [911, 270] width 227 height 504
click at [1012, 245] on div at bounding box center [911, 270] width 227 height 504
click at [1016, 256] on div at bounding box center [911, 270] width 227 height 504
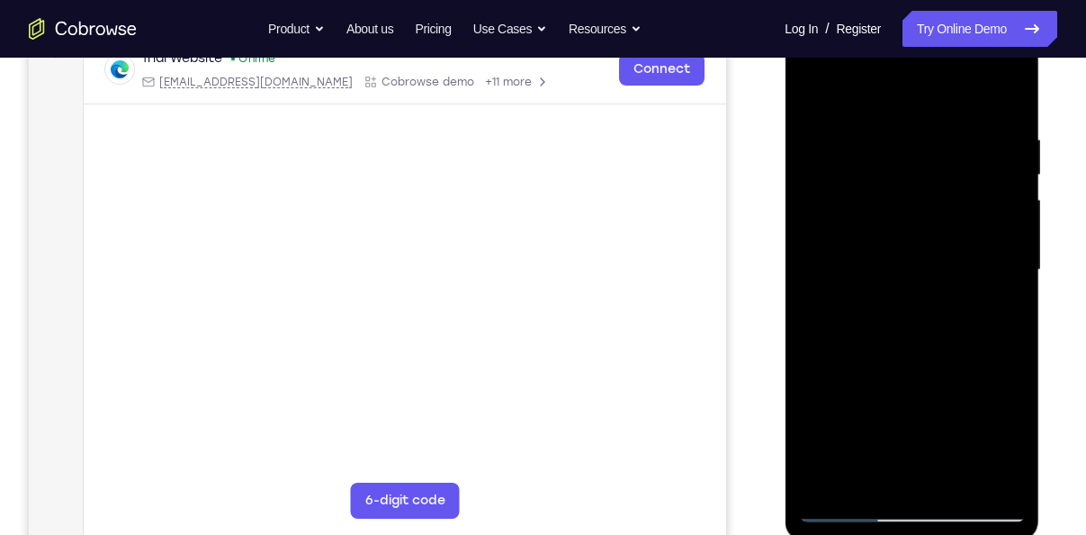
drag, startPoint x: 231, startPoint y: 251, endPoint x: 1057, endPoint y: 245, distance: 826.2
click at [1057, 245] on div "Your Support Agent Your Customer Web iOS Android Next Steps We’d be happy to gi…" at bounding box center [543, 357] width 1086 height 1187
click at [1011, 253] on div at bounding box center [911, 270] width 227 height 504
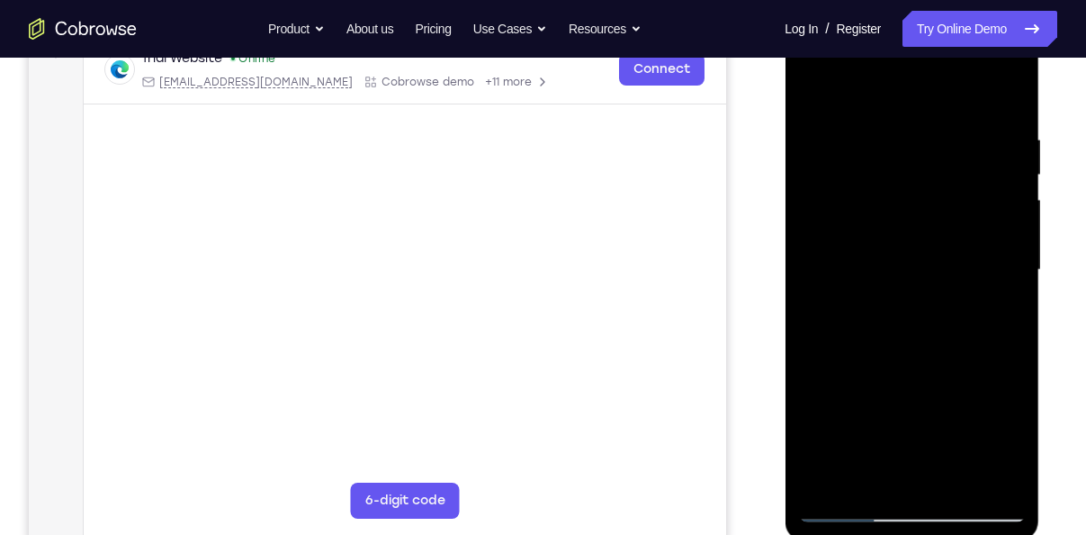
click at [1011, 253] on div at bounding box center [911, 270] width 227 height 504
click at [868, 474] on div at bounding box center [911, 270] width 227 height 504
click at [909, 163] on div at bounding box center [911, 270] width 227 height 504
click at [832, 481] on div at bounding box center [911, 270] width 227 height 504
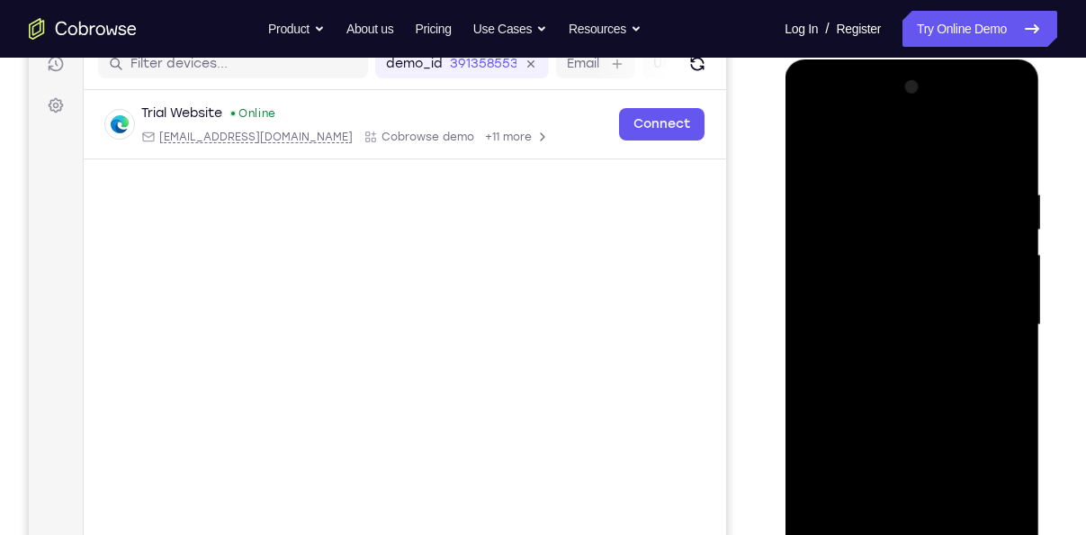
scroll to position [233, 0]
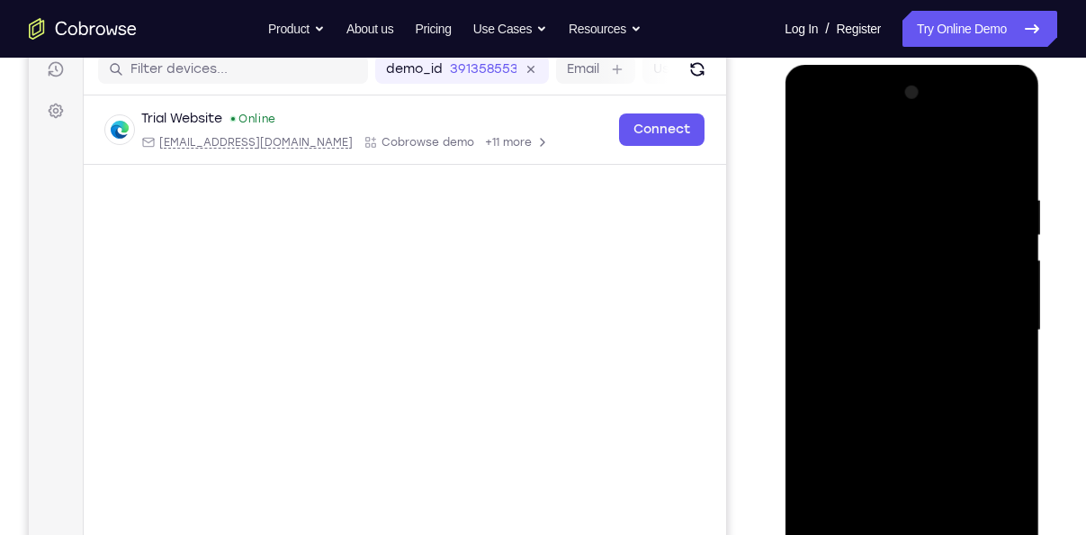
click at [990, 115] on div at bounding box center [911, 330] width 227 height 504
click at [840, 120] on div at bounding box center [911, 330] width 227 height 504
click at [833, 266] on div at bounding box center [911, 330] width 227 height 504
click at [876, 334] on div at bounding box center [911, 330] width 227 height 504
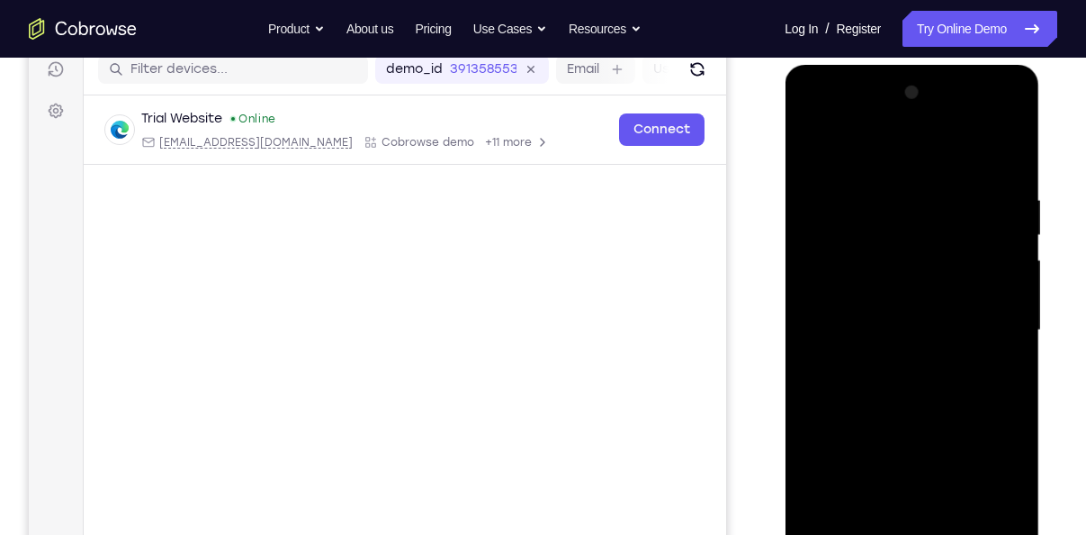
click at [858, 275] on div at bounding box center [911, 330] width 227 height 504
click at [859, 309] on div at bounding box center [911, 330] width 227 height 504
click at [863, 353] on div at bounding box center [911, 330] width 227 height 504
